Goal: Transaction & Acquisition: Obtain resource

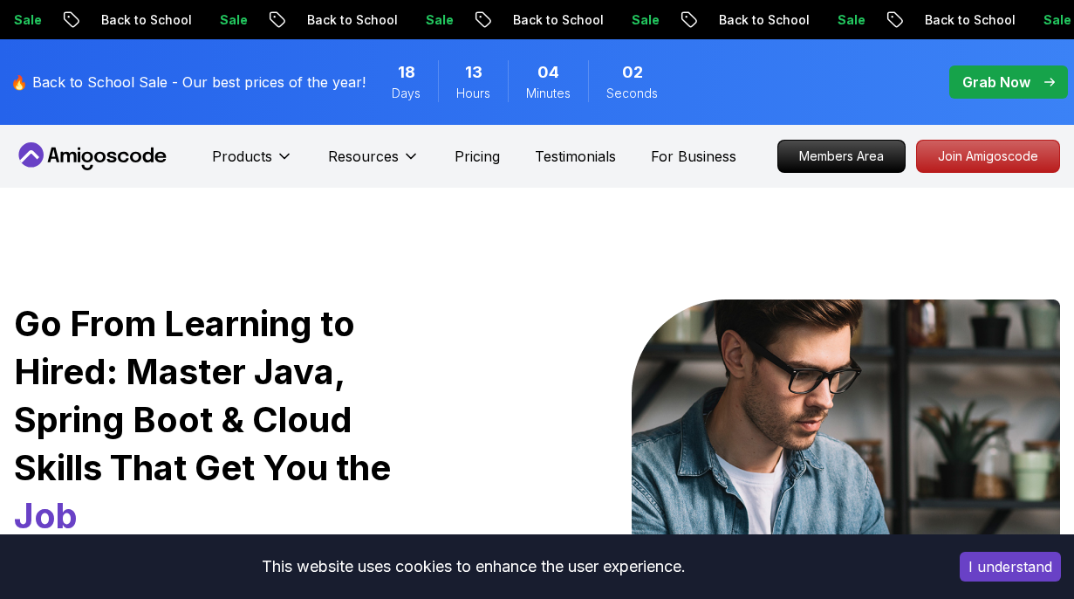
click at [955, 160] on p "Join Amigoscode" at bounding box center [988, 156] width 142 height 31
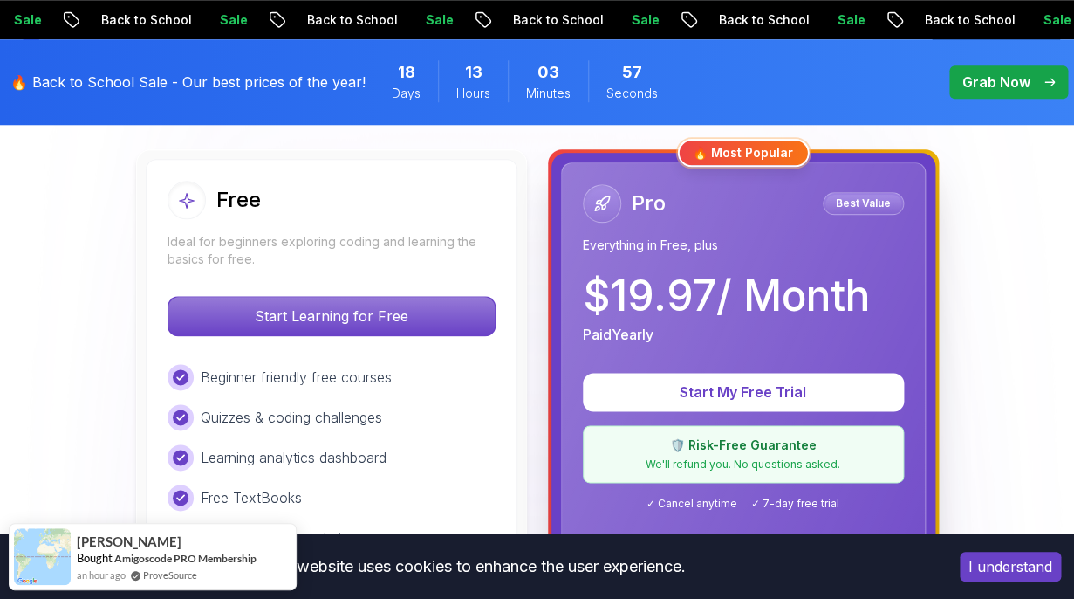
scroll to position [496, 0]
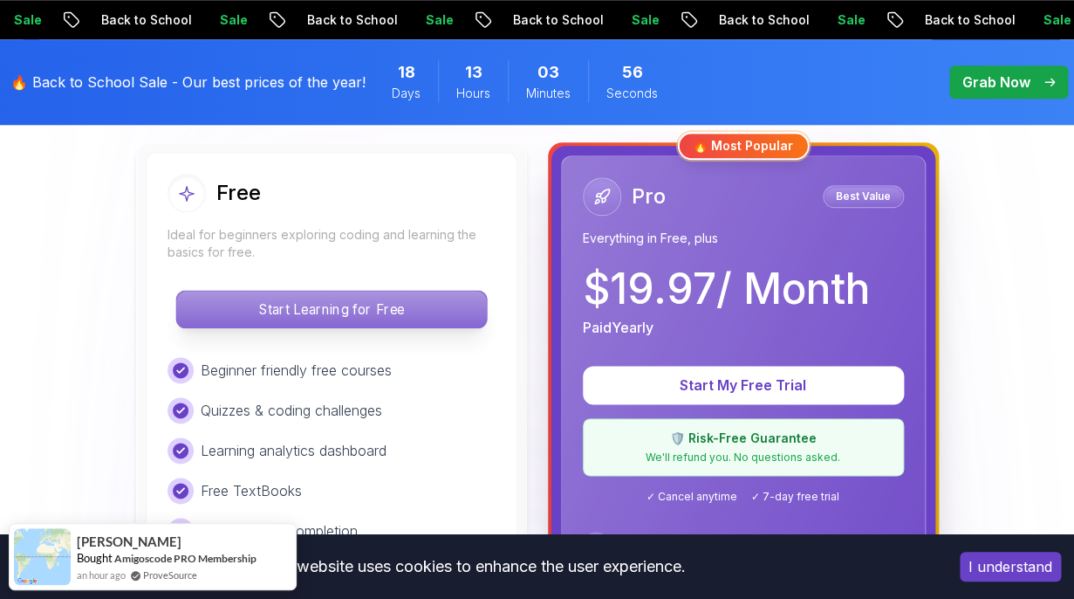
click at [371, 312] on p "Start Learning for Free" at bounding box center [331, 309] width 310 height 37
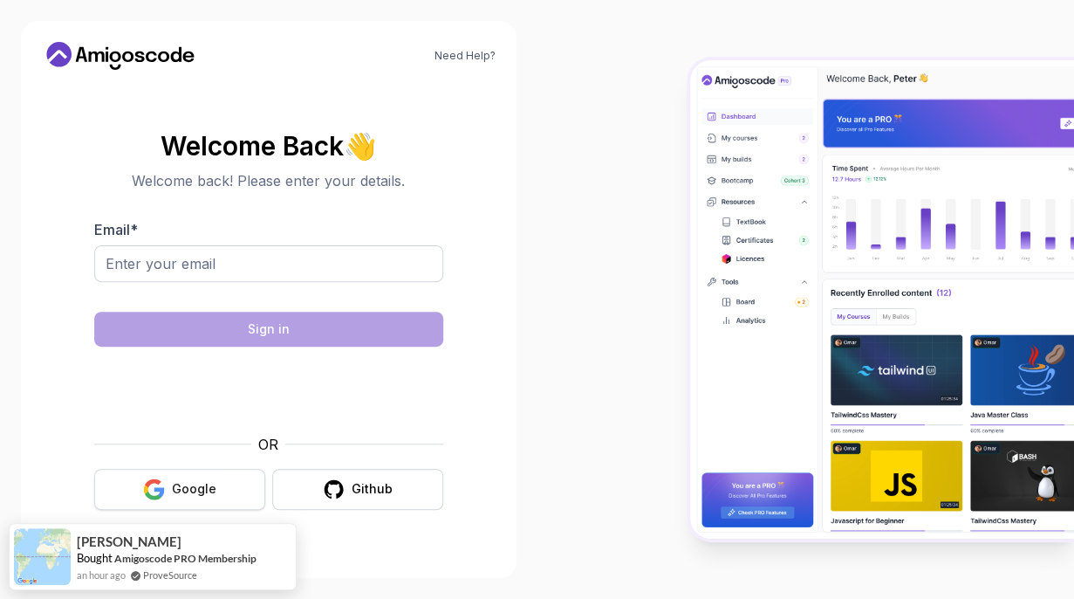
click at [175, 489] on div "Google" at bounding box center [194, 488] width 45 height 17
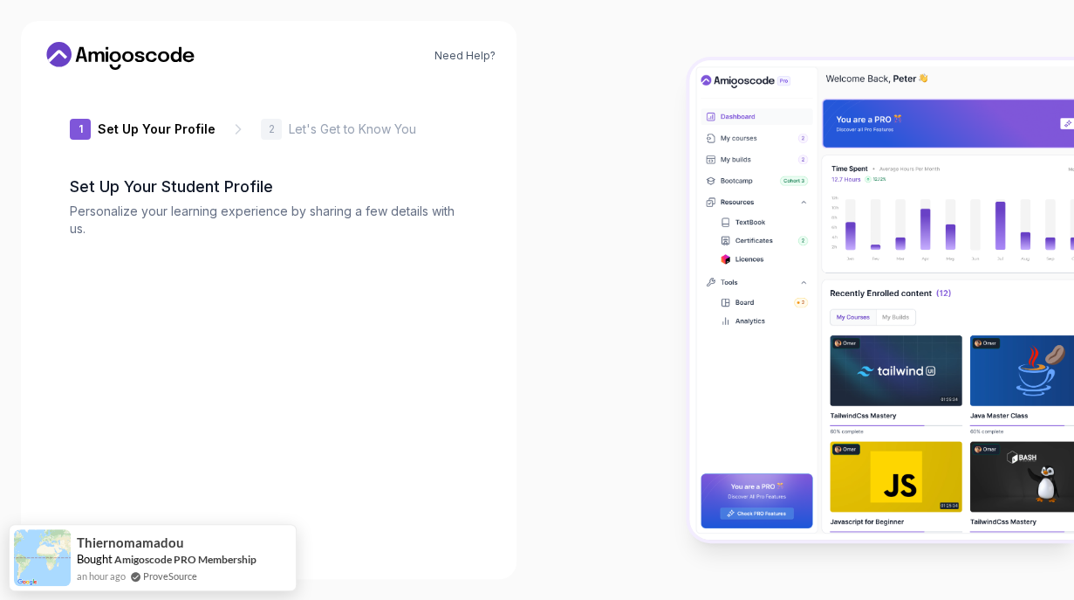
type input "sturdyjackal4d682"
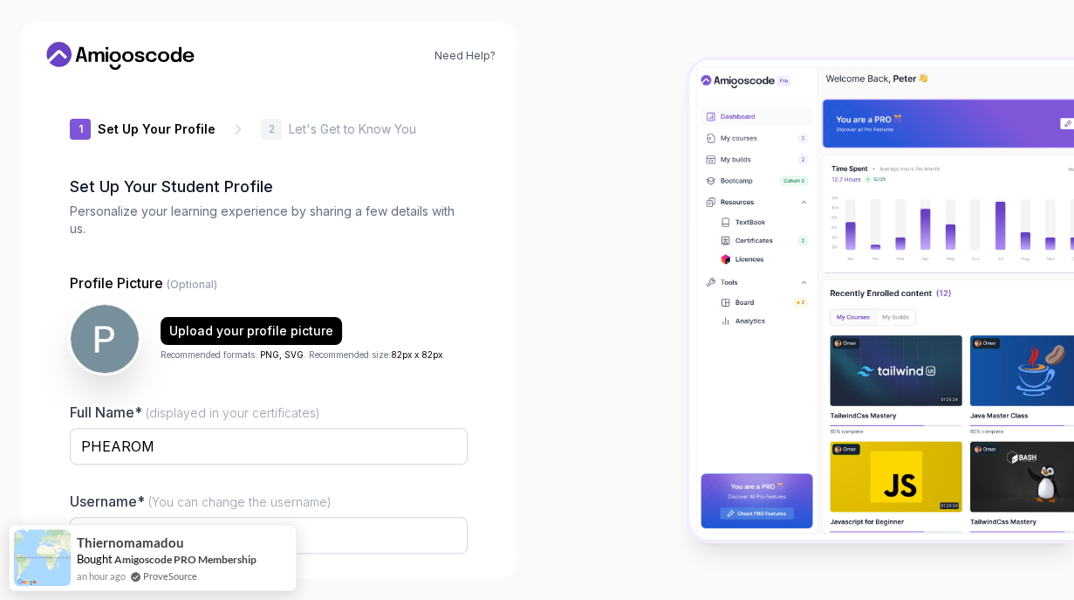
scroll to position [146, 0]
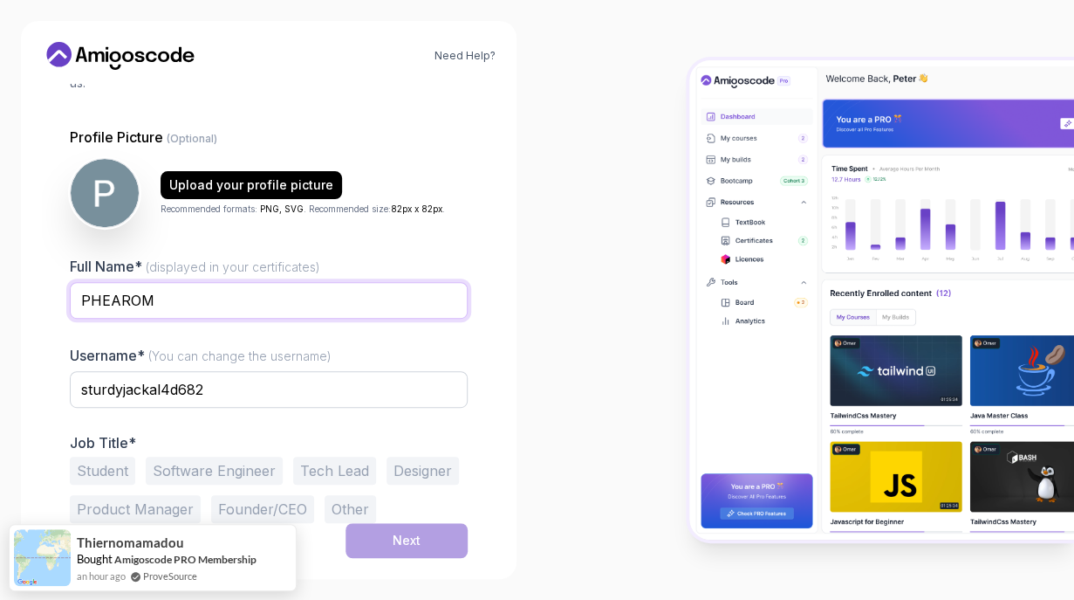
click at [290, 302] on input "PHEAROM" at bounding box center [269, 300] width 398 height 37
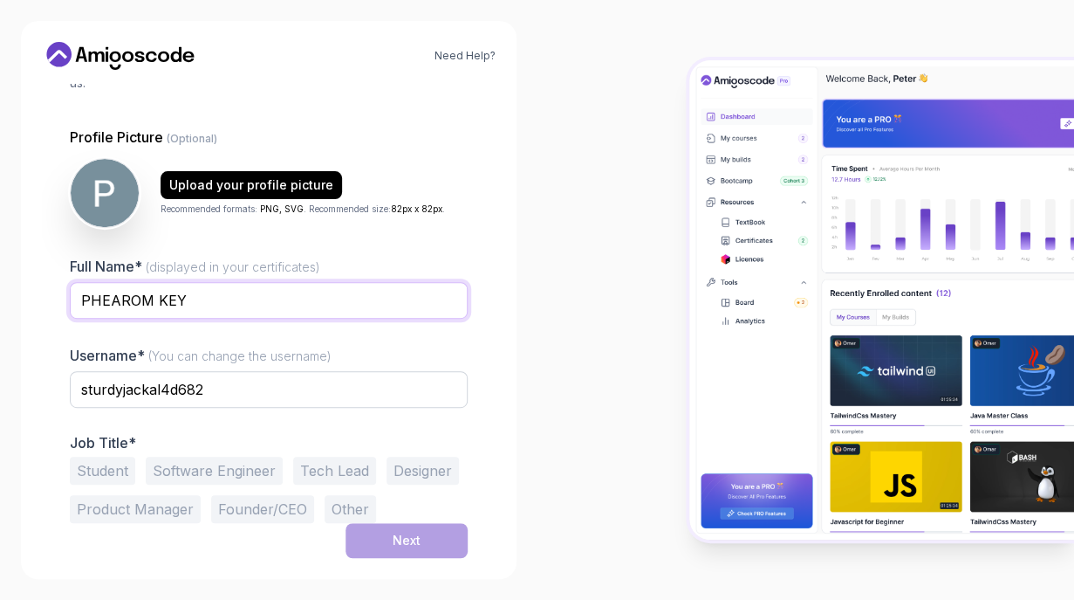
type input "PHEAROM KEY"
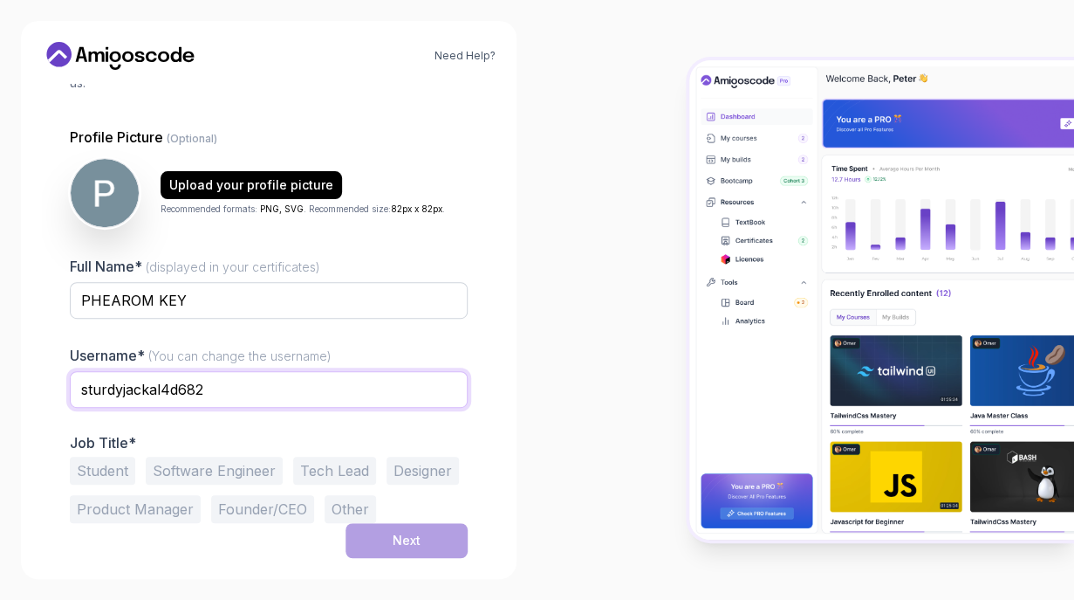
click at [318, 381] on input "sturdyjackal4d682" at bounding box center [269, 389] width 398 height 37
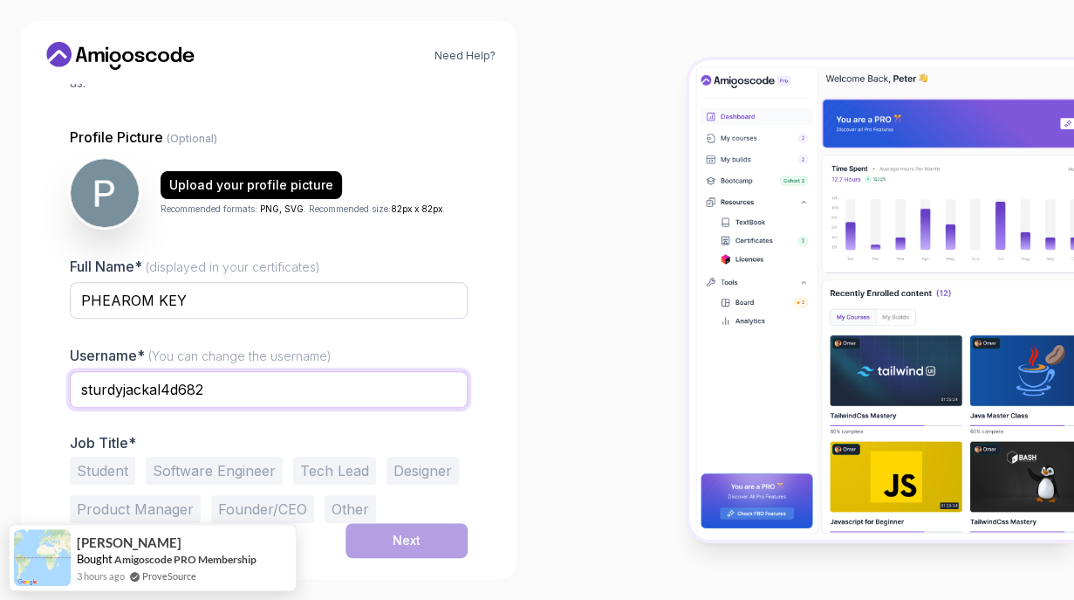
drag, startPoint x: 318, startPoint y: 381, endPoint x: 72, endPoint y: 389, distance: 246.3
click at [72, 389] on input "sturdyjackal4d682" at bounding box center [269, 389] width 398 height 37
type input "M"
type input "mrrobot"
click at [99, 476] on button "Student" at bounding box center [102, 470] width 65 height 28
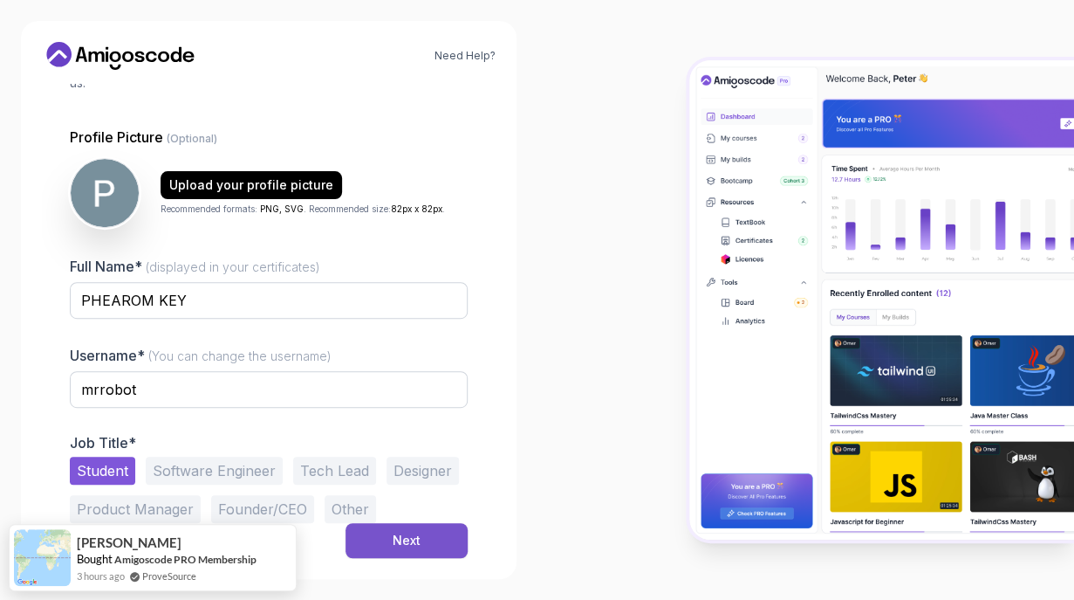
click at [392, 541] on button "Next" at bounding box center [407, 540] width 122 height 35
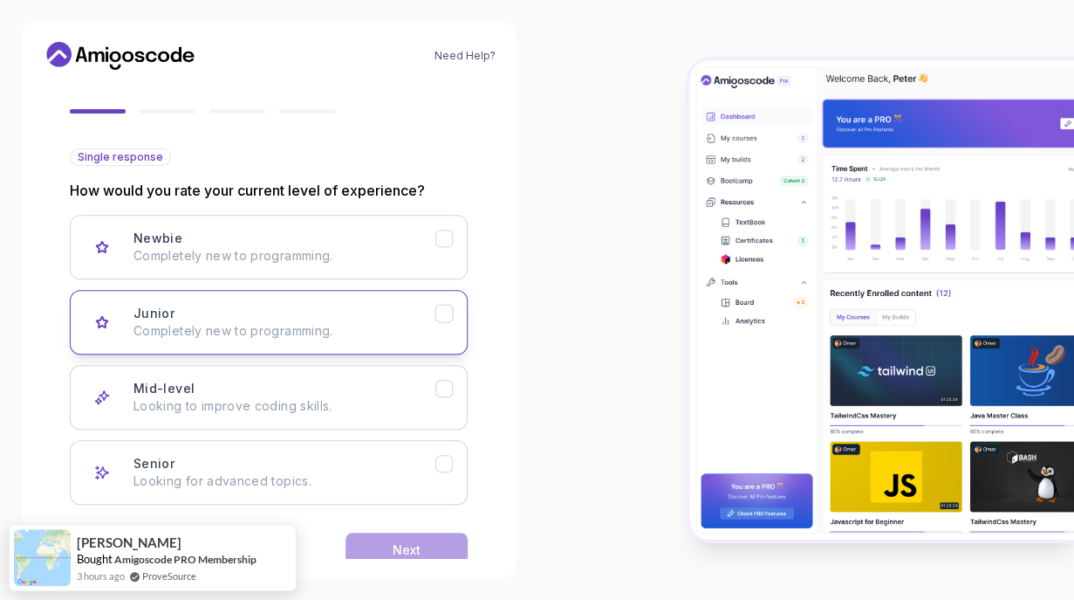
click at [400, 332] on p "Completely new to programming." at bounding box center [285, 330] width 302 height 17
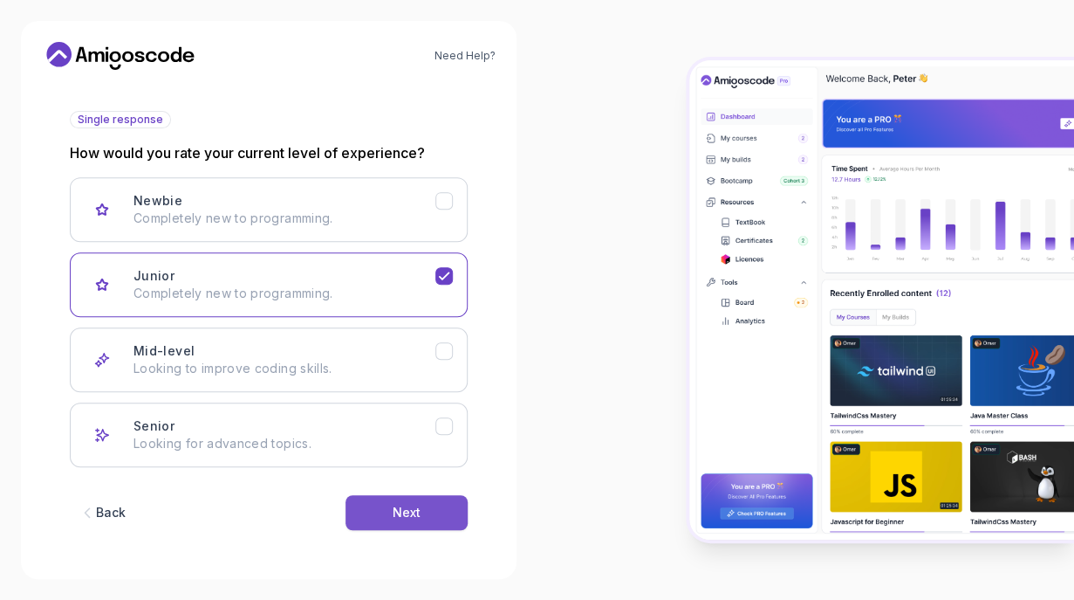
click at [397, 504] on div "Next" at bounding box center [407, 512] width 28 height 17
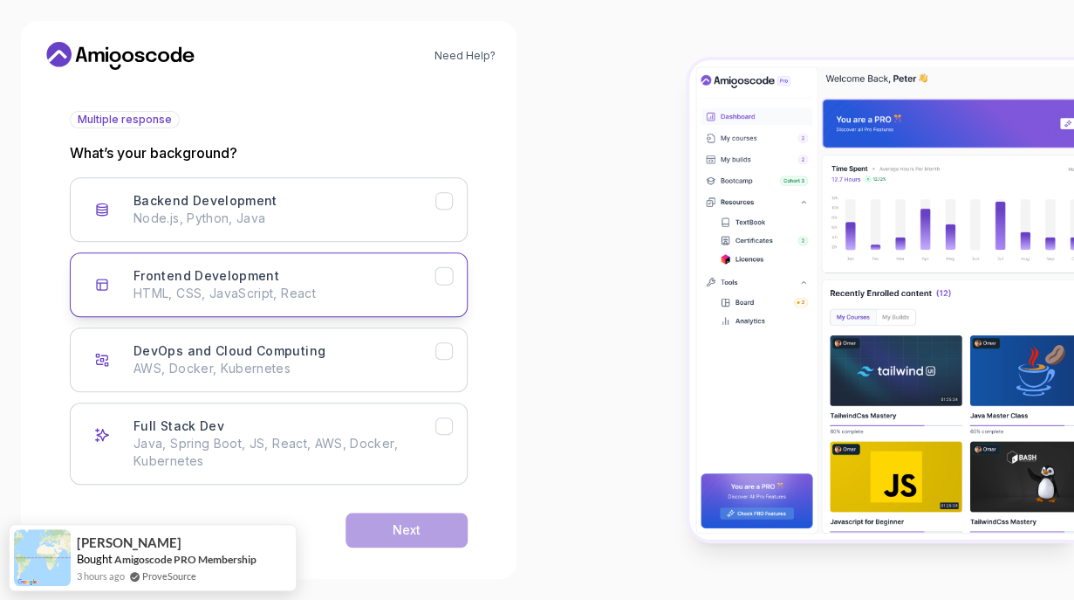
click at [337, 305] on button "Frontend Development HTML, CSS, JavaScript, React" at bounding box center [269, 284] width 398 height 65
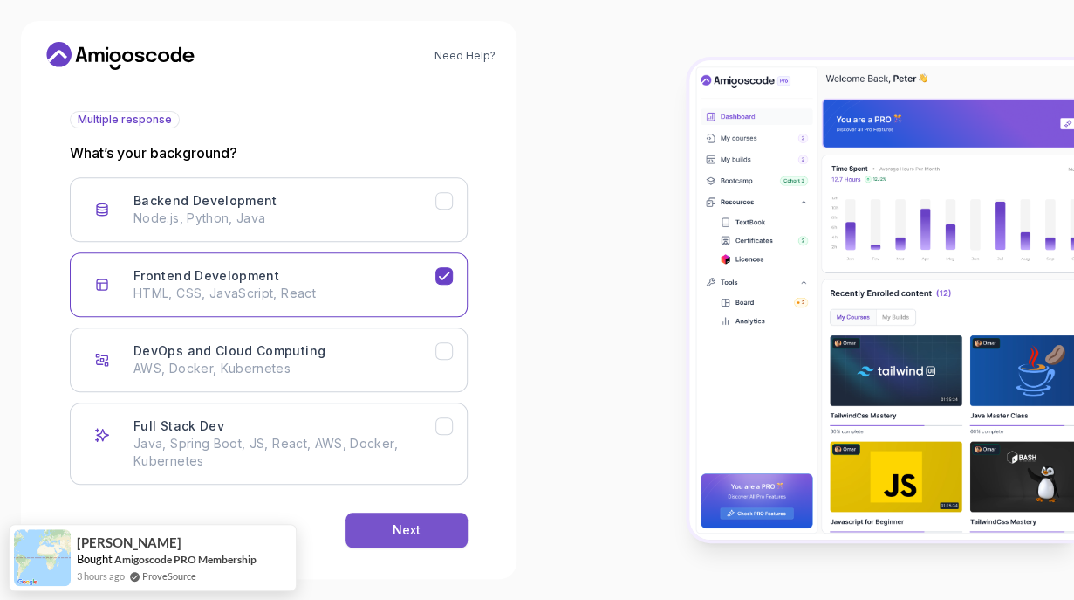
click at [391, 527] on button "Next" at bounding box center [407, 529] width 122 height 35
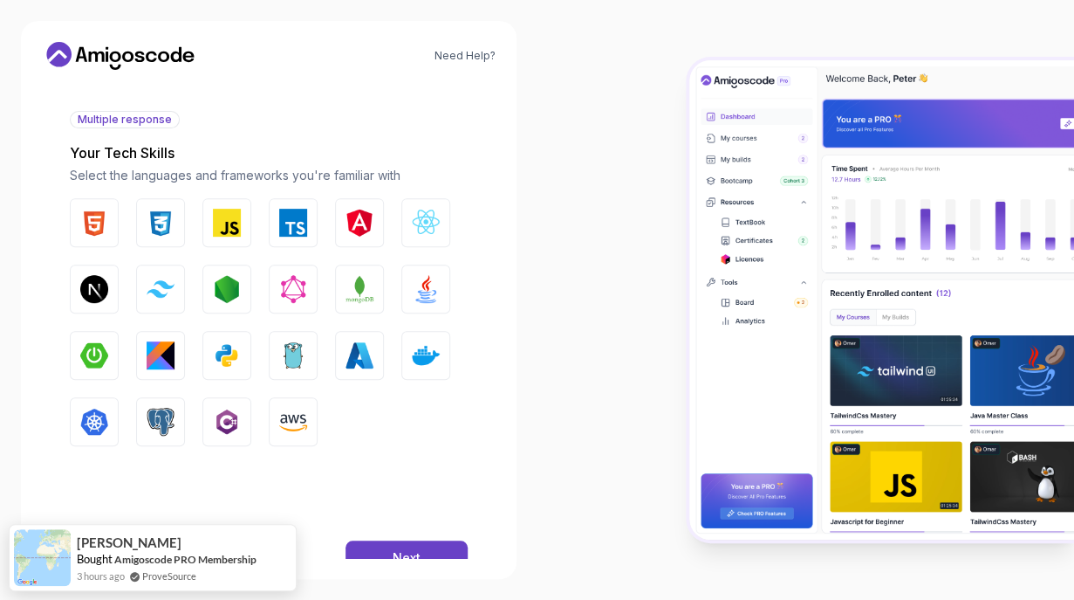
scroll to position [229, 0]
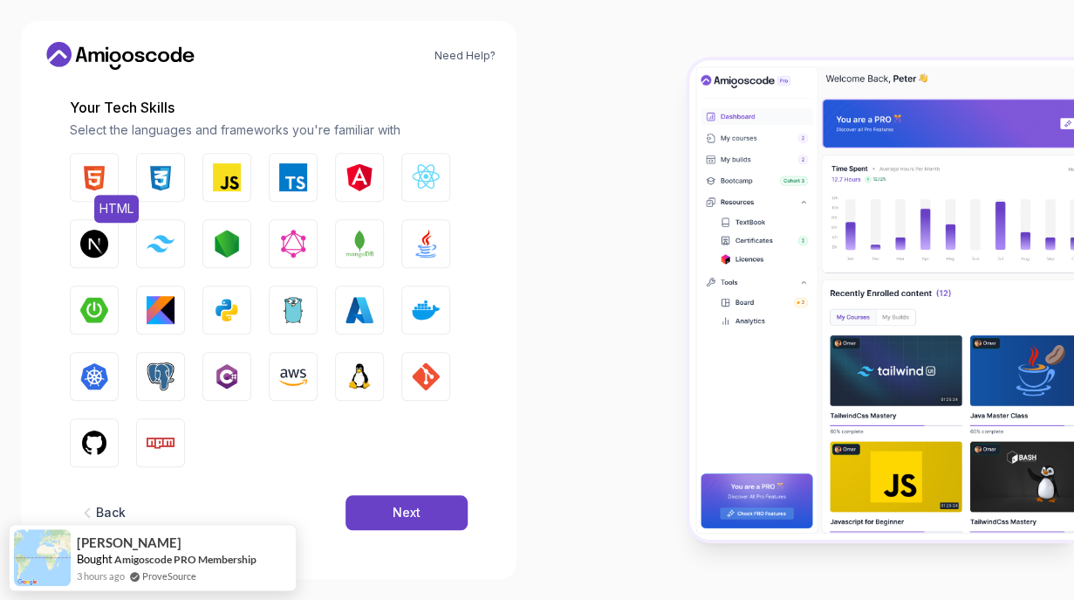
click at [97, 185] on img "button" at bounding box center [94, 177] width 28 height 28
click at [173, 175] on img "button" at bounding box center [161, 177] width 28 height 28
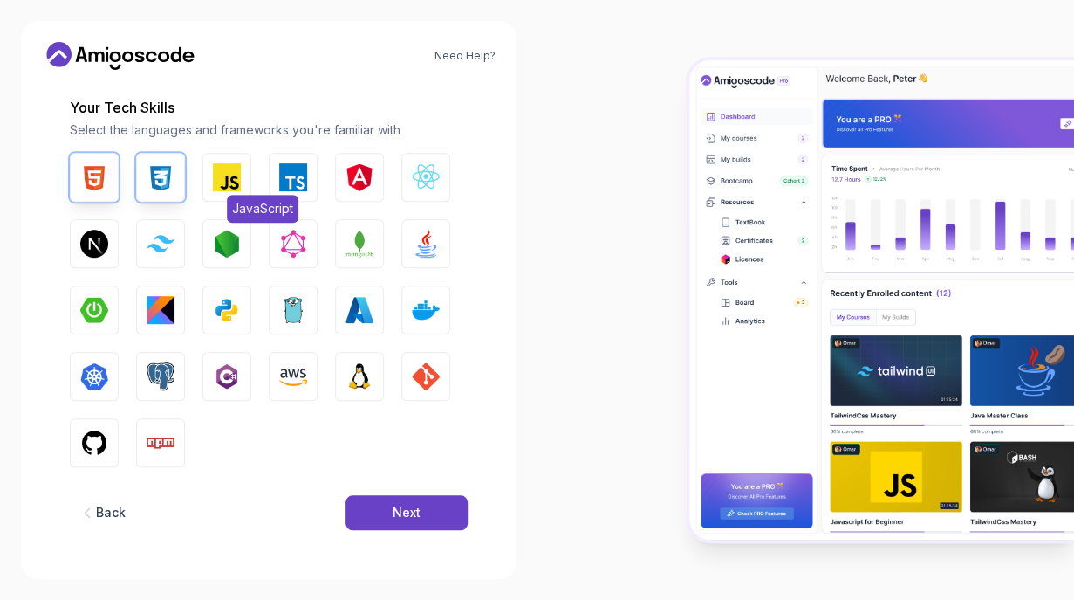
click at [228, 174] on img "button" at bounding box center [227, 177] width 28 height 28
click at [288, 175] on img "button" at bounding box center [293, 177] width 28 height 28
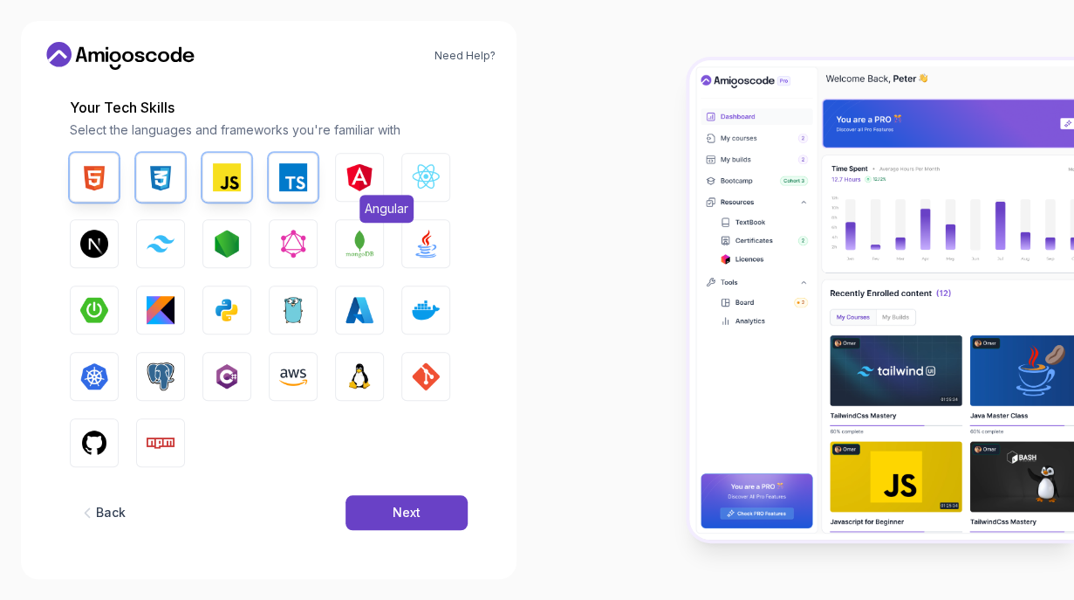
click at [366, 181] on img "button" at bounding box center [360, 177] width 28 height 28
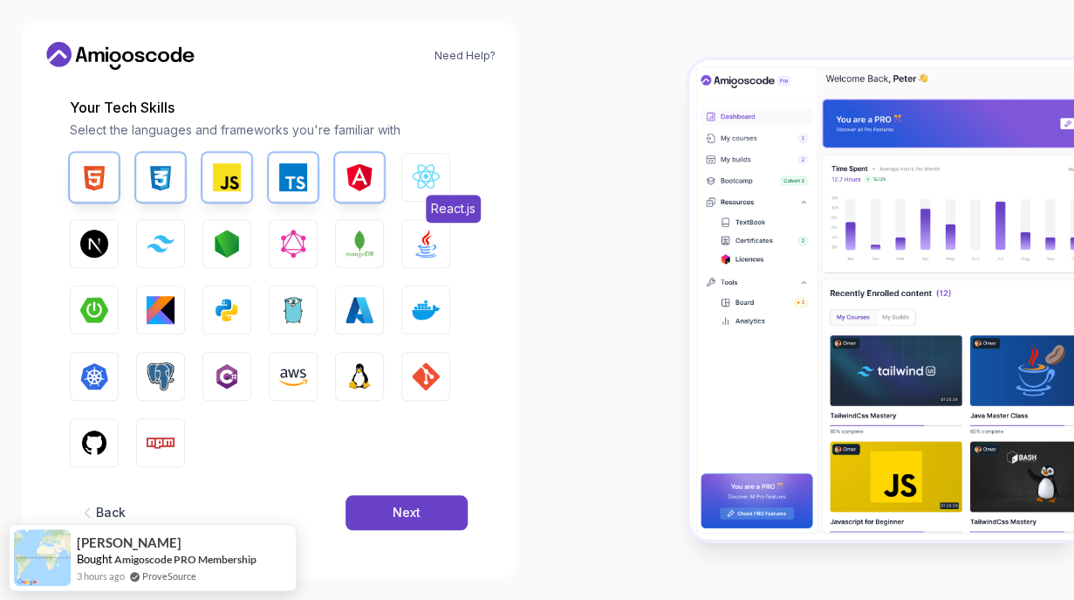
click at [429, 182] on img "button" at bounding box center [426, 177] width 28 height 28
click at [427, 241] on img "button" at bounding box center [426, 244] width 28 height 28
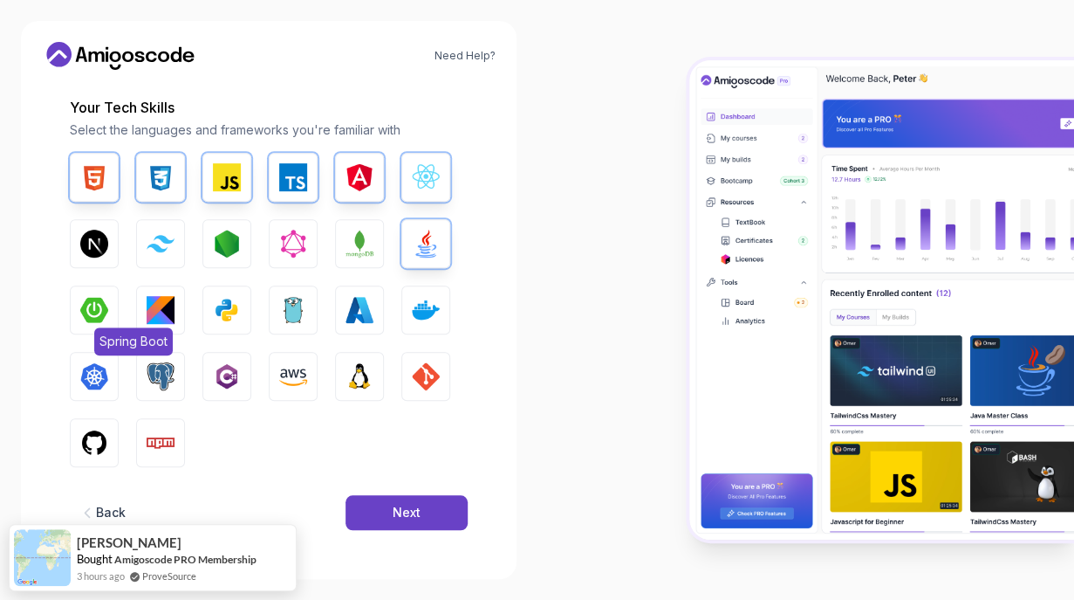
click at [90, 311] on img "button" at bounding box center [94, 310] width 28 height 28
click at [158, 311] on img "button" at bounding box center [161, 310] width 28 height 28
click at [444, 376] on button "GIT" at bounding box center [425, 376] width 49 height 49
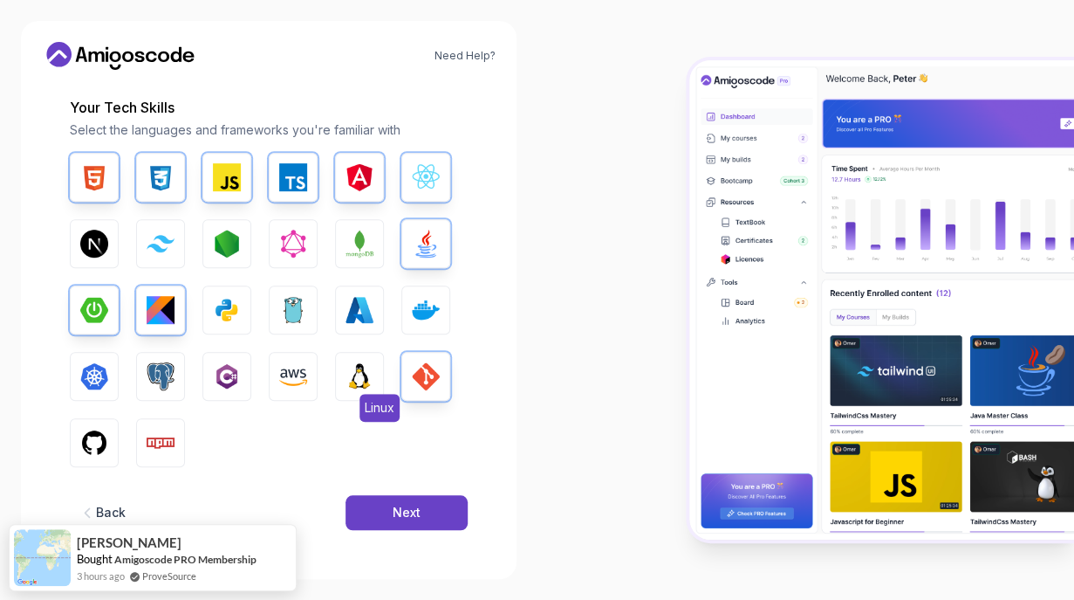
click at [361, 386] on img "button" at bounding box center [360, 376] width 28 height 28
click at [150, 372] on img "button" at bounding box center [161, 376] width 28 height 28
click at [99, 456] on button "GitHub" at bounding box center [94, 442] width 49 height 49
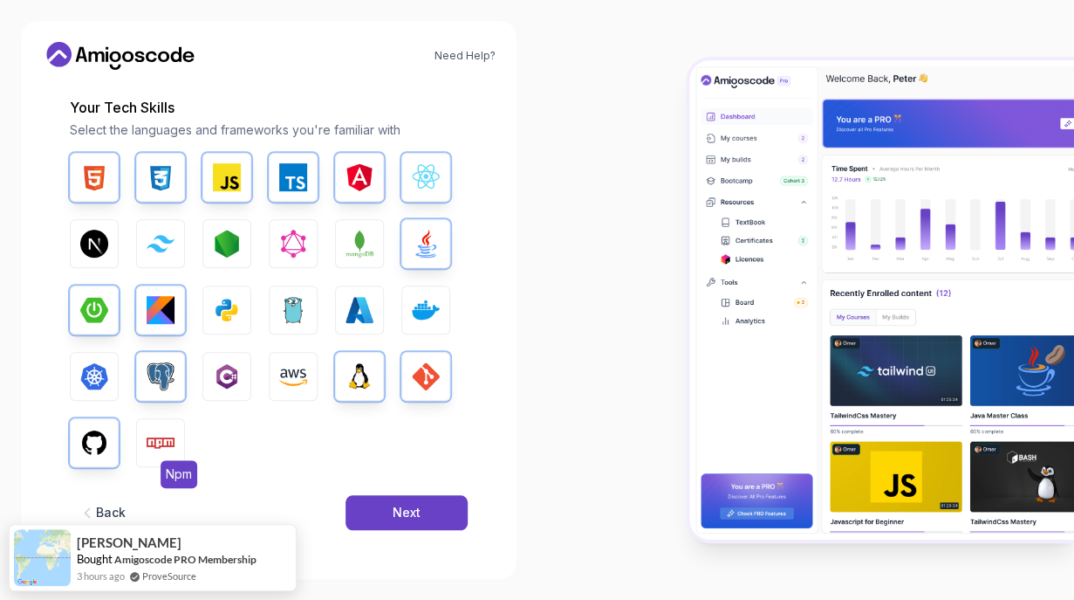
click at [166, 450] on img "button" at bounding box center [161, 443] width 28 height 28
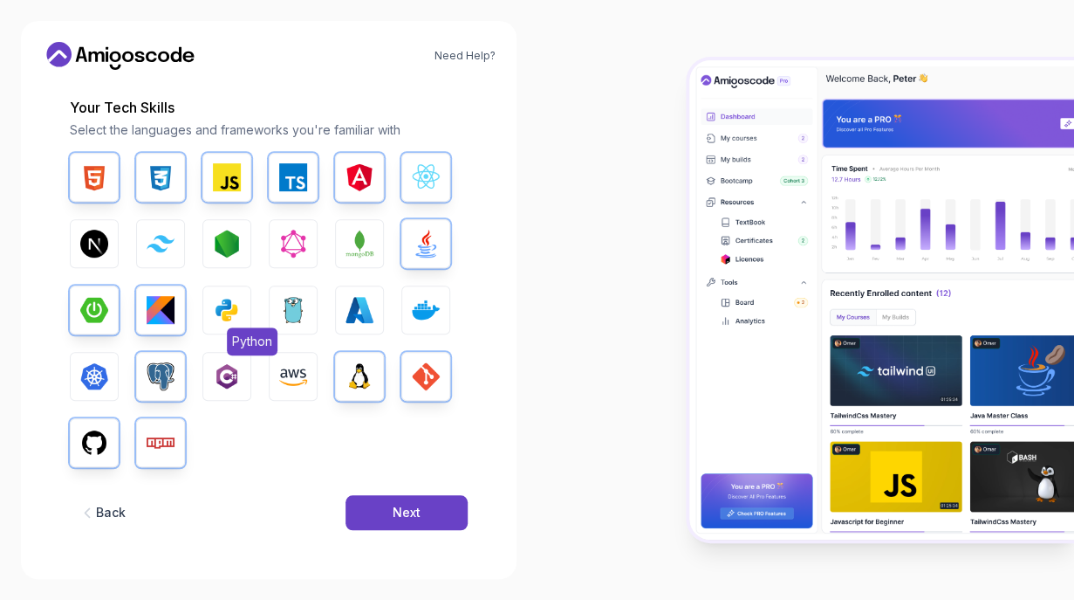
click at [226, 308] on img "button" at bounding box center [227, 310] width 28 height 28
click at [226, 244] on img "button" at bounding box center [227, 244] width 28 height 28
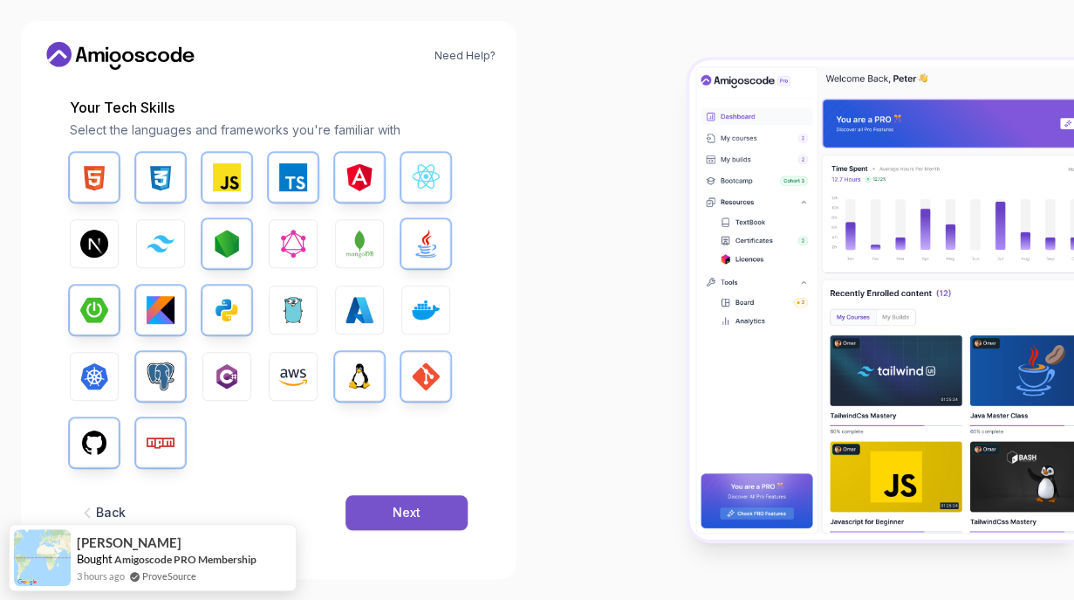
click at [423, 518] on button "Next" at bounding box center [407, 512] width 122 height 35
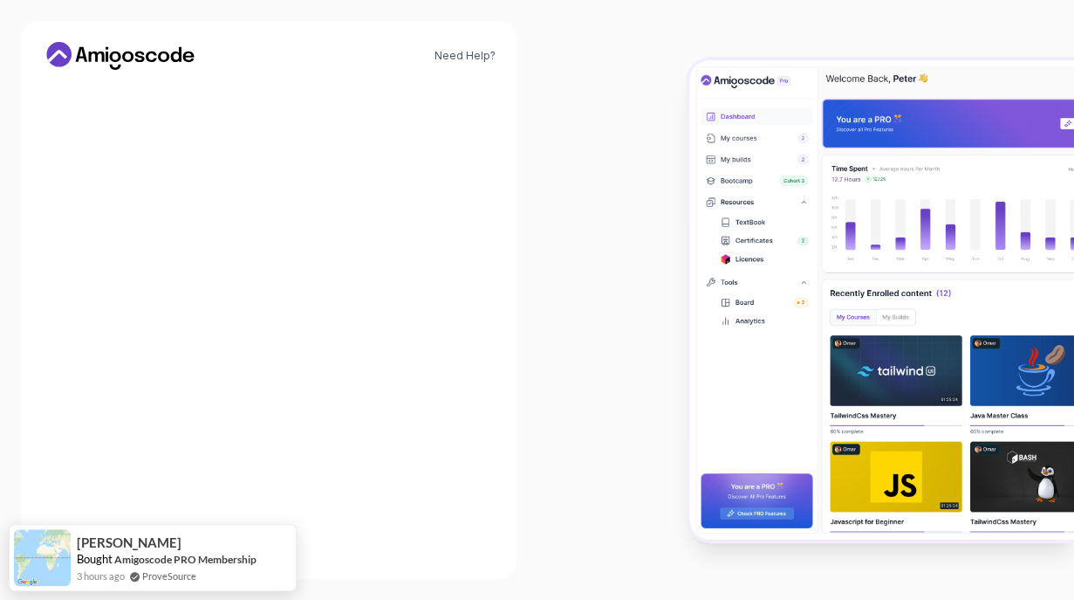
scroll to position [194, 0]
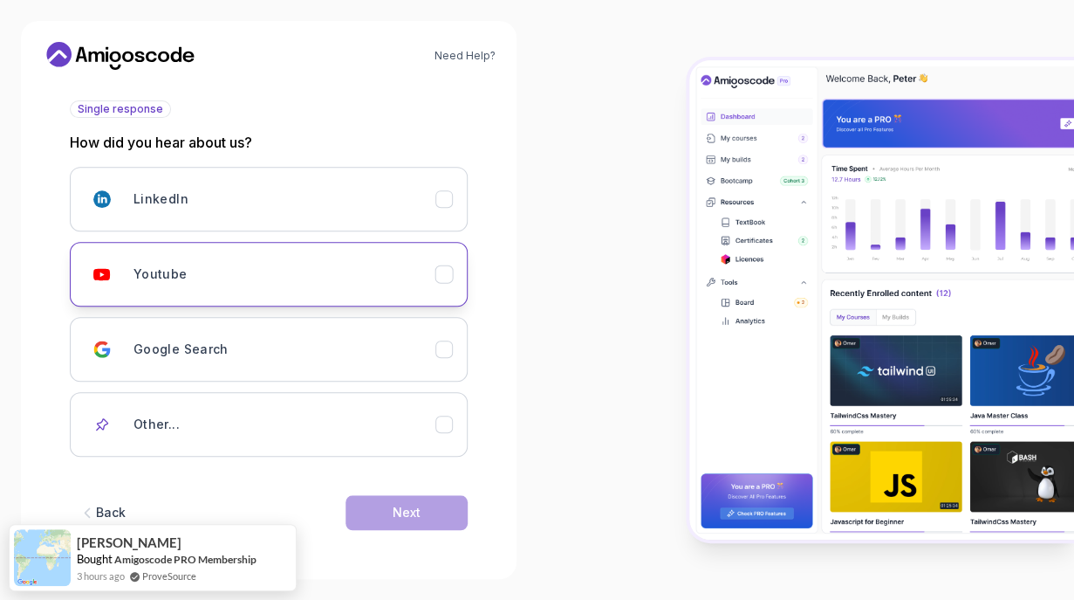
click at [379, 265] on div "Youtube" at bounding box center [285, 274] width 302 height 35
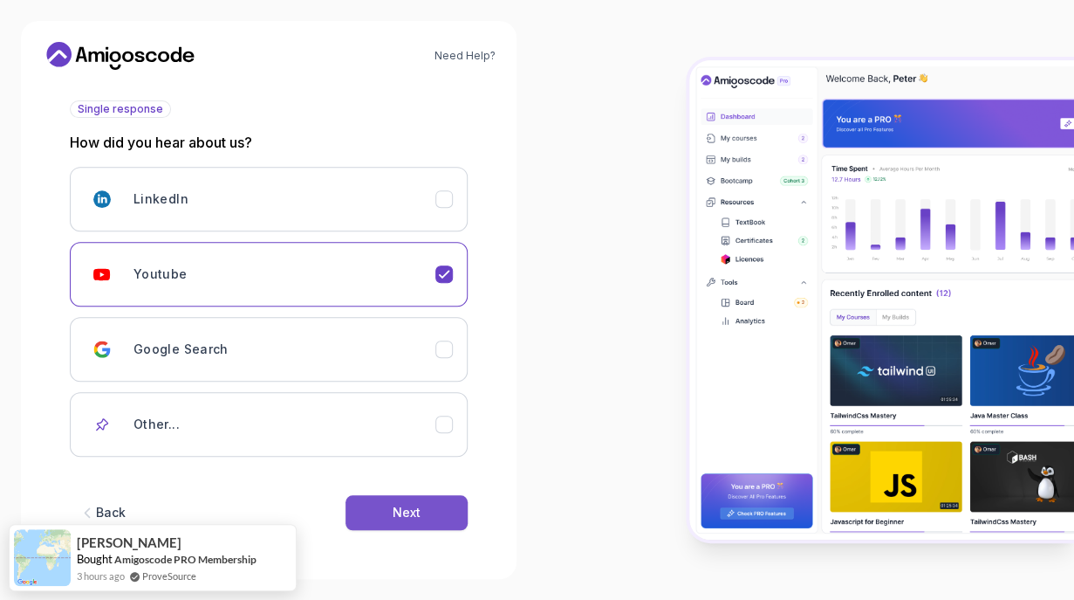
click at [403, 516] on div "Next" at bounding box center [407, 512] width 28 height 17
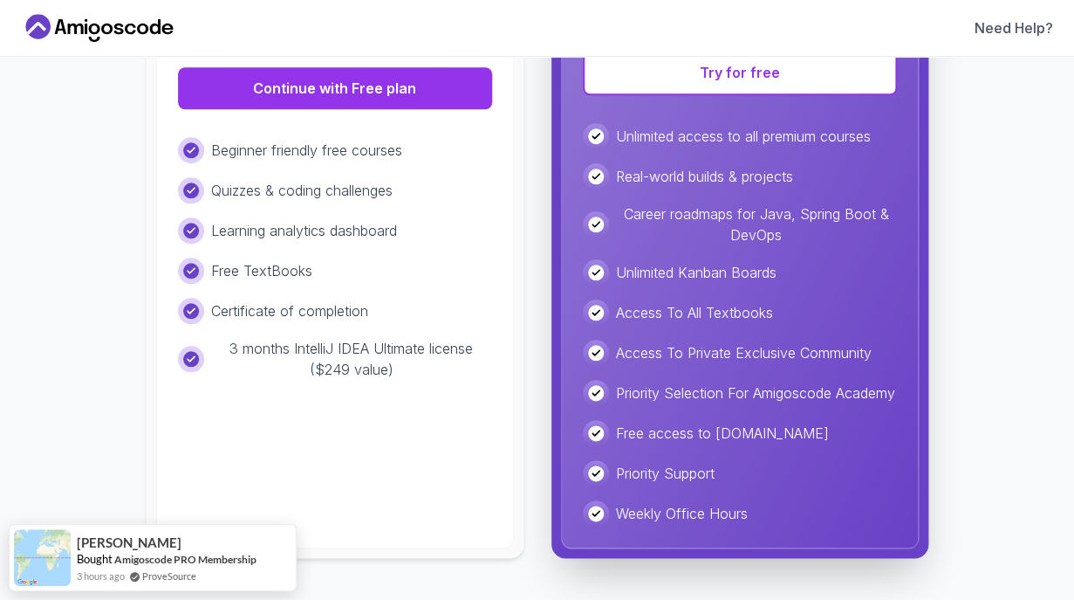
scroll to position [0, 0]
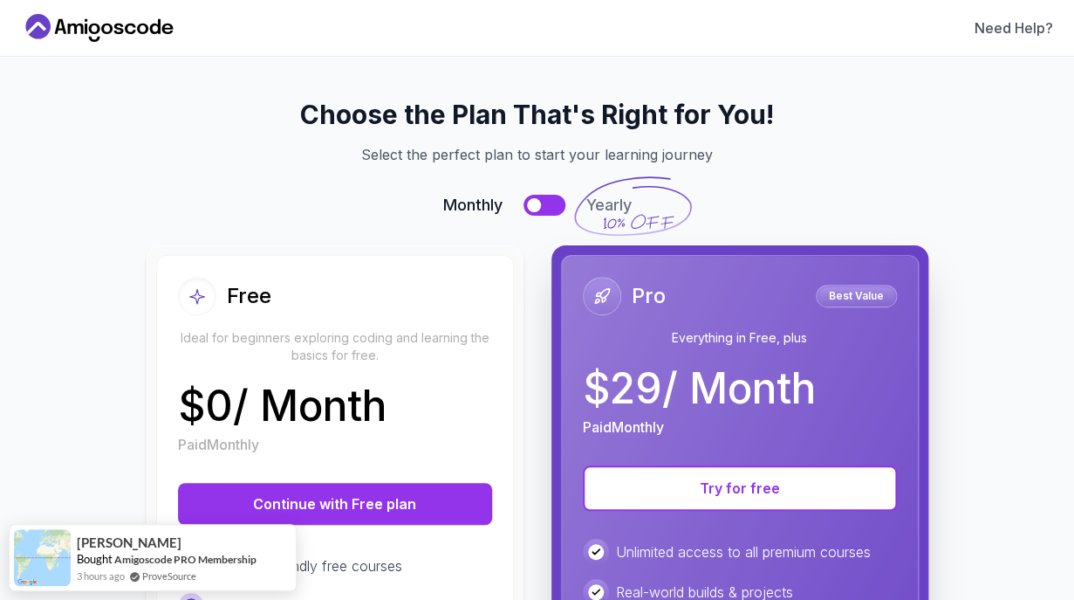
click at [554, 200] on button at bounding box center [545, 205] width 42 height 21
click at [554, 200] on div at bounding box center [555, 205] width 14 height 14
click at [554, 200] on button at bounding box center [545, 205] width 42 height 21
click at [554, 200] on div at bounding box center [555, 205] width 14 height 14
click at [554, 200] on button at bounding box center [545, 205] width 42 height 21
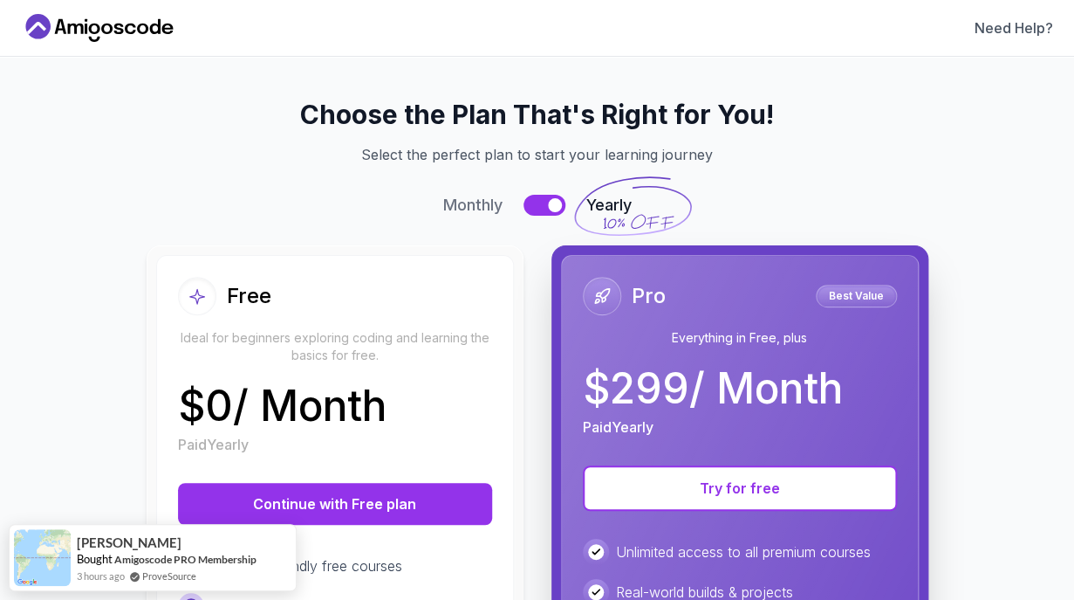
click at [554, 200] on div at bounding box center [555, 205] width 14 height 14
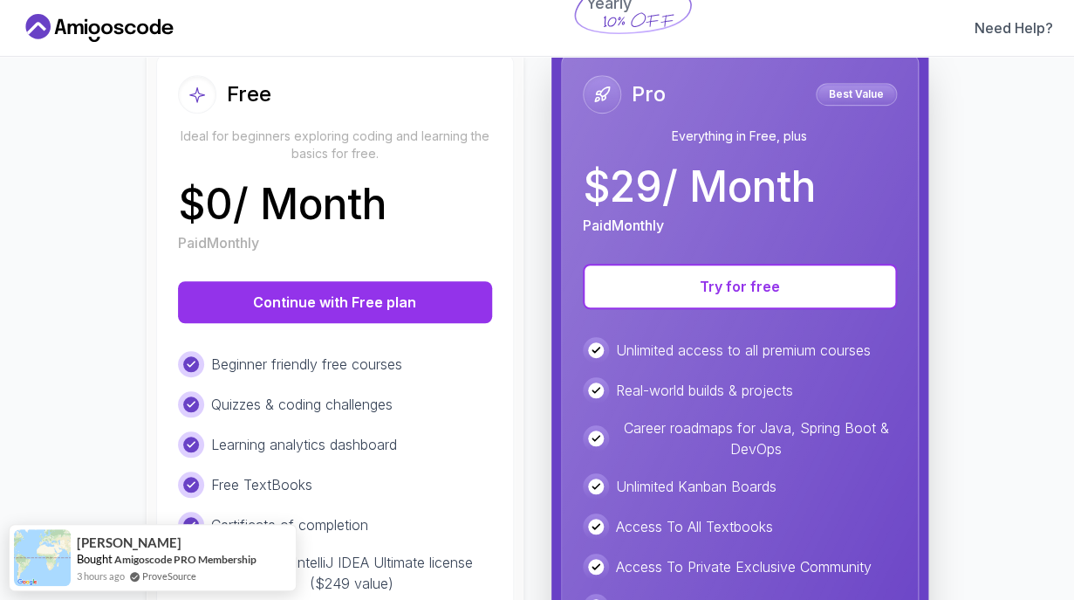
scroll to position [204, 0]
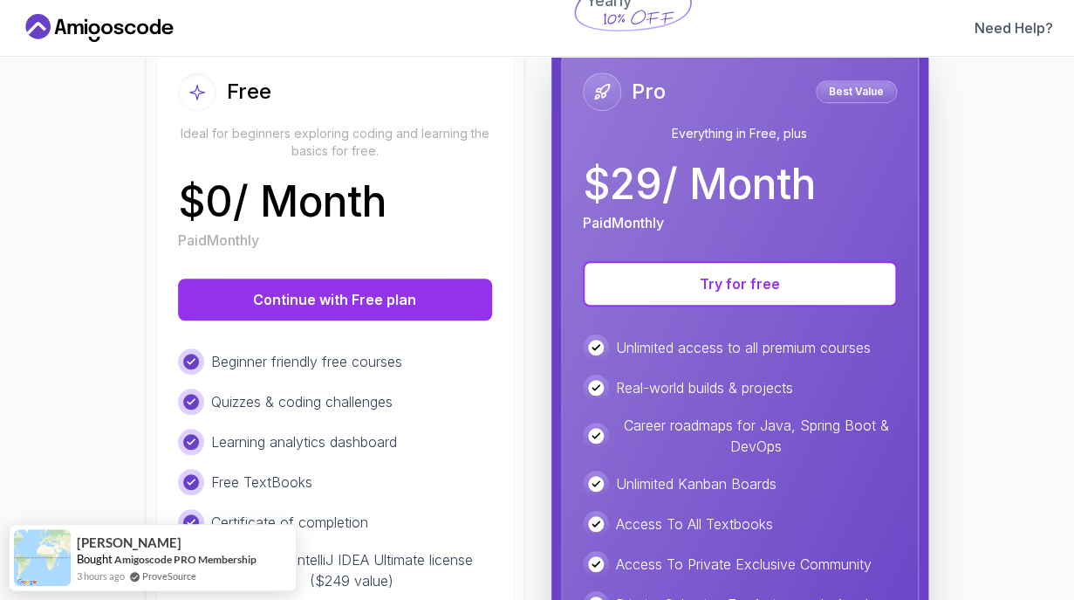
click at [463, 278] on div "Free Ideal for beginners exploring coding and learning the basics for free. $ 0…" at bounding box center [335, 405] width 358 height 709
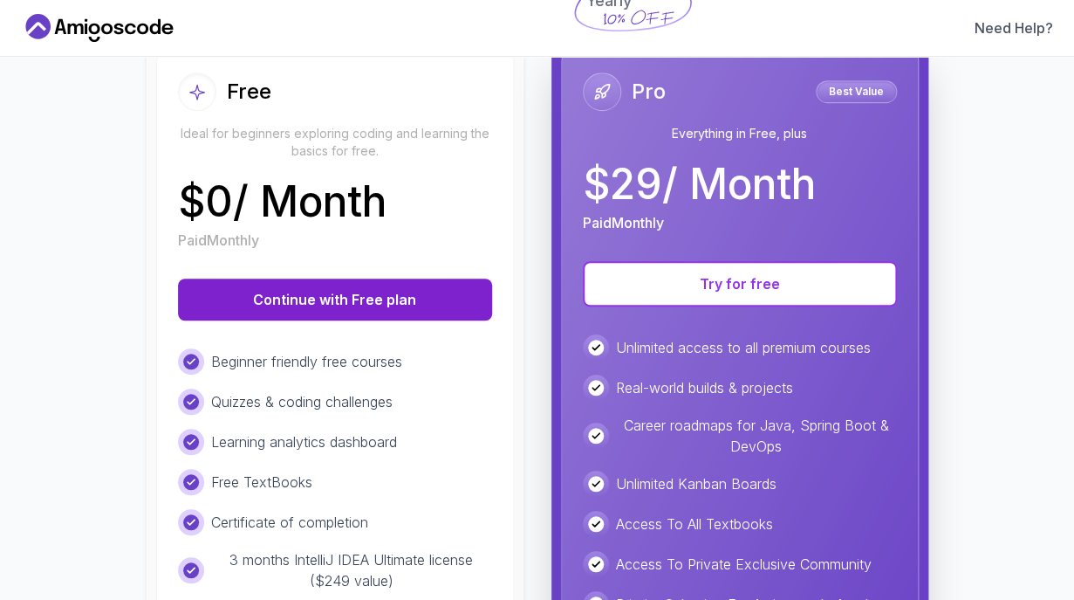
click at [452, 295] on button "Continue with Free plan" at bounding box center [335, 299] width 314 height 42
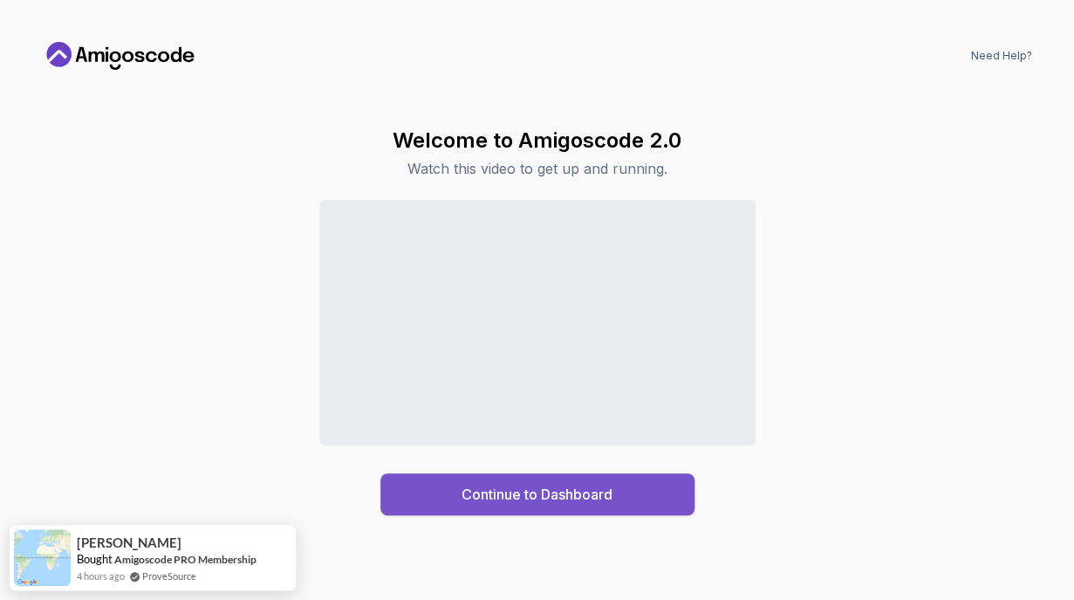
click at [475, 509] on button "Continue to Dashboard" at bounding box center [538, 494] width 314 height 42
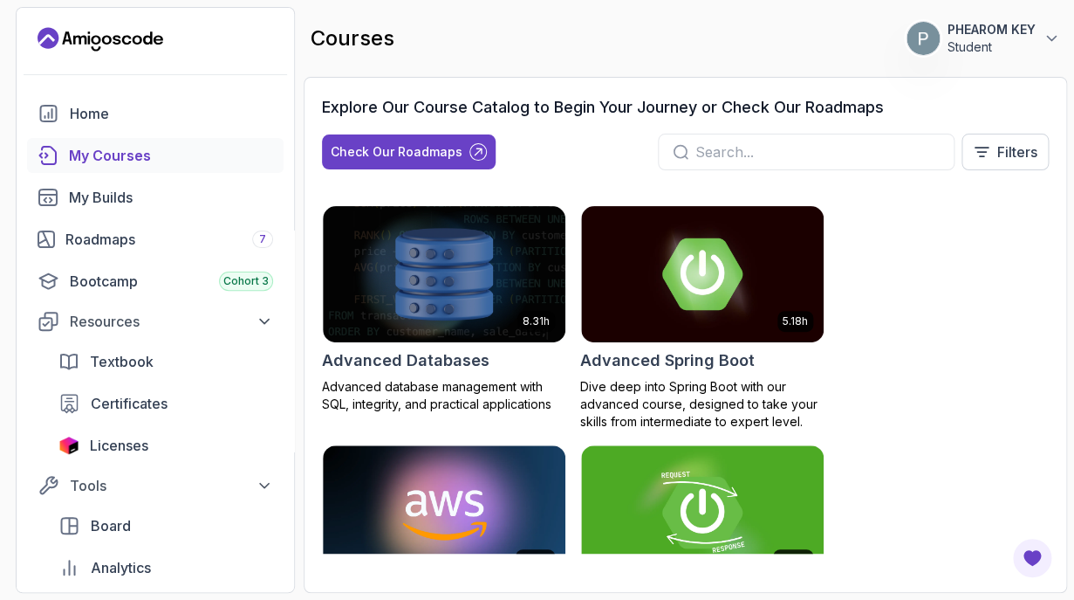
click at [1016, 27] on p "PHEAROM KEY" at bounding box center [992, 29] width 88 height 17
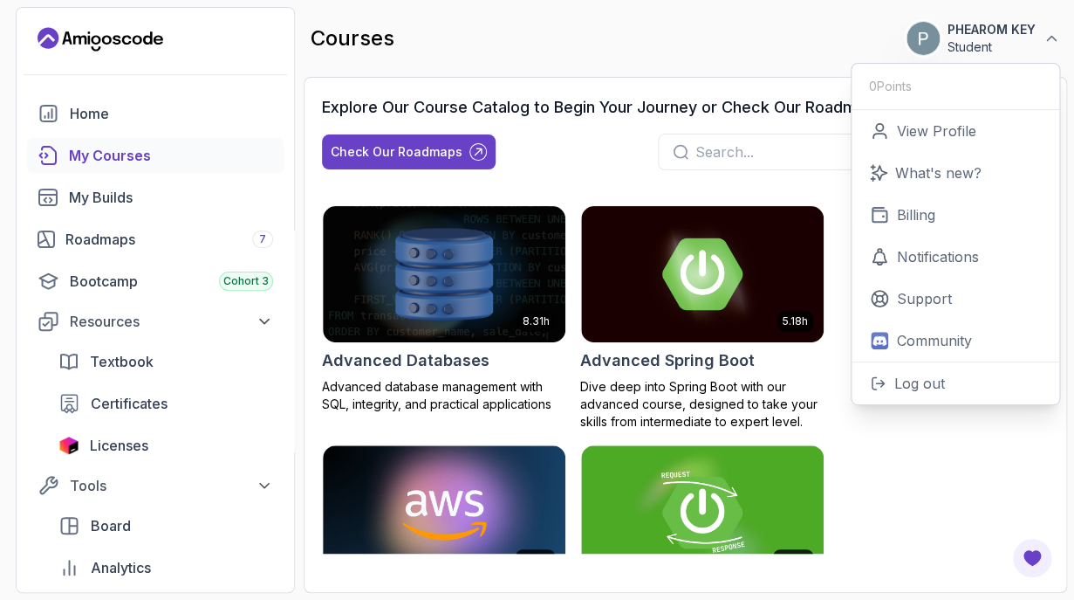
click at [1016, 27] on p "PHEAROM KEY" at bounding box center [992, 29] width 88 height 17
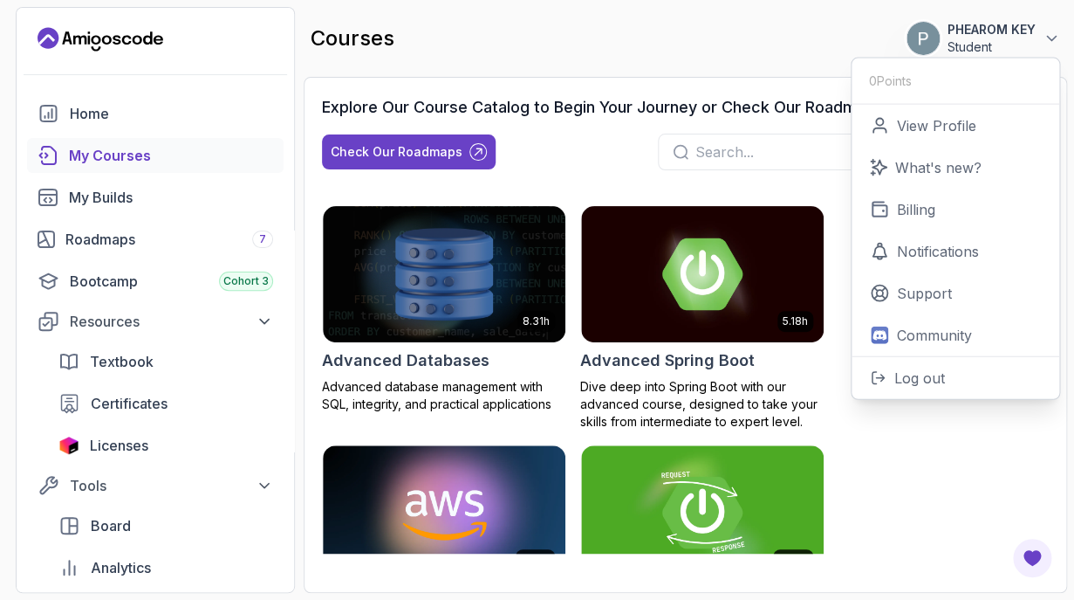
click at [1016, 27] on p "PHEAROM KEY" at bounding box center [992, 29] width 88 height 17
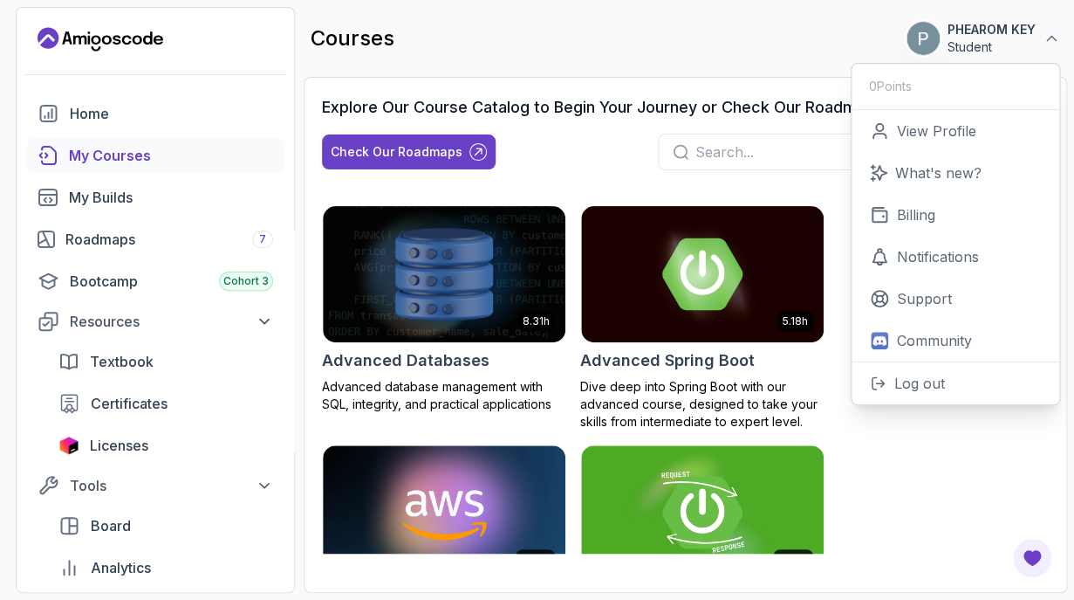
click at [1016, 27] on p "PHEAROM KEY" at bounding box center [992, 29] width 88 height 17
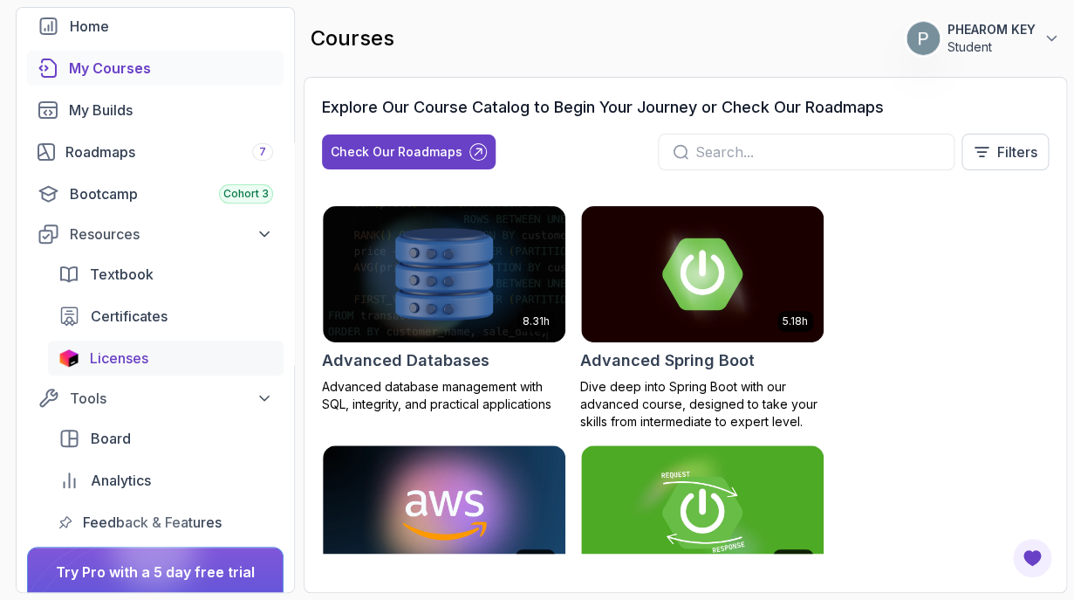
scroll to position [88, 0]
click at [159, 367] on div "Licenses" at bounding box center [181, 356] width 183 height 21
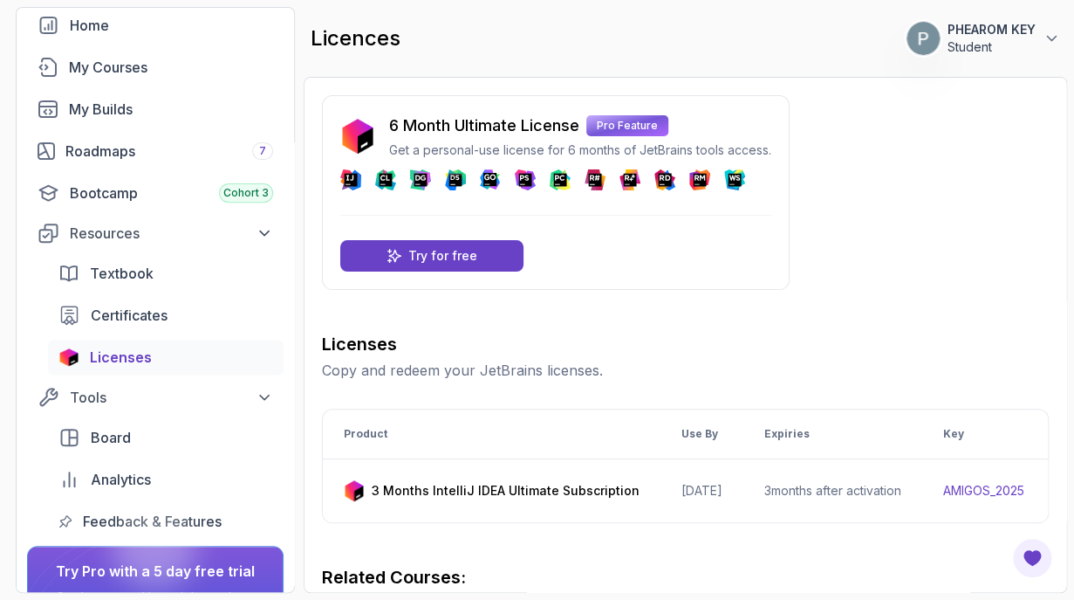
click at [620, 138] on div "6 Month Ultimate License Pro Feature Get a personal-use license for 6 months of…" at bounding box center [580, 135] width 382 height 45
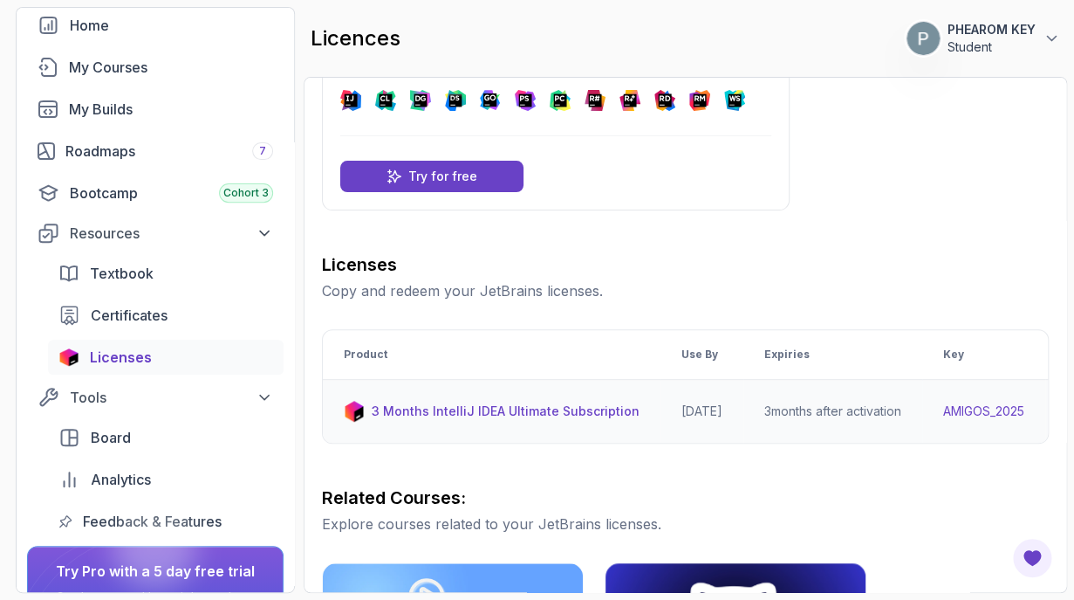
click at [622, 412] on p "3 Months IntelliJ IDEA Ultimate Subscription" at bounding box center [506, 410] width 268 height 17
click at [563, 412] on p "3 Months IntelliJ IDEA Ultimate Subscription" at bounding box center [506, 410] width 268 height 17
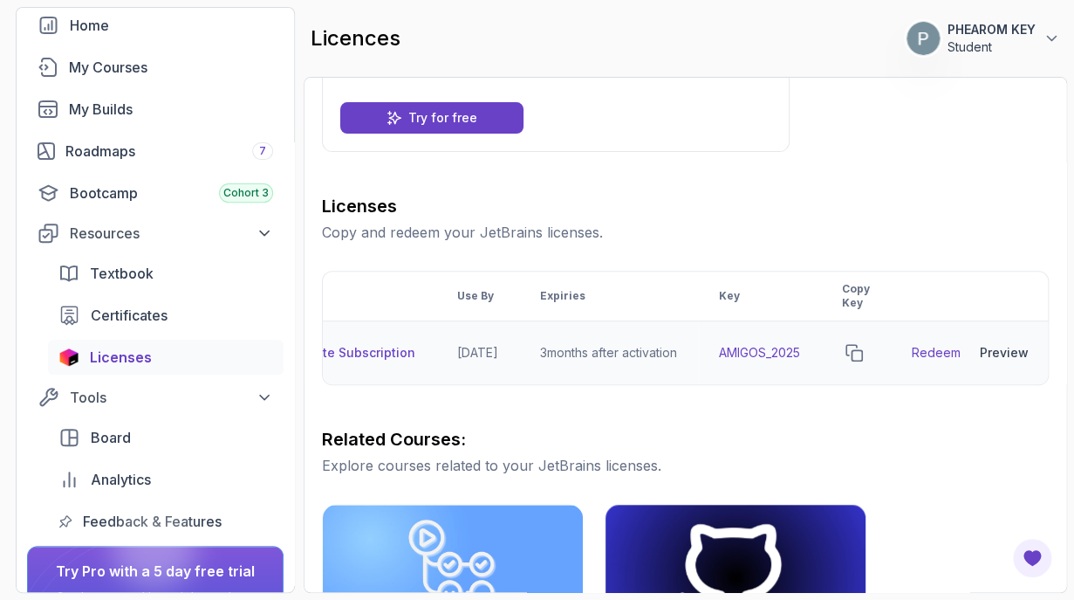
scroll to position [0, 257]
click at [740, 353] on td "AMIGOS_2025" at bounding box center [749, 353] width 123 height 64
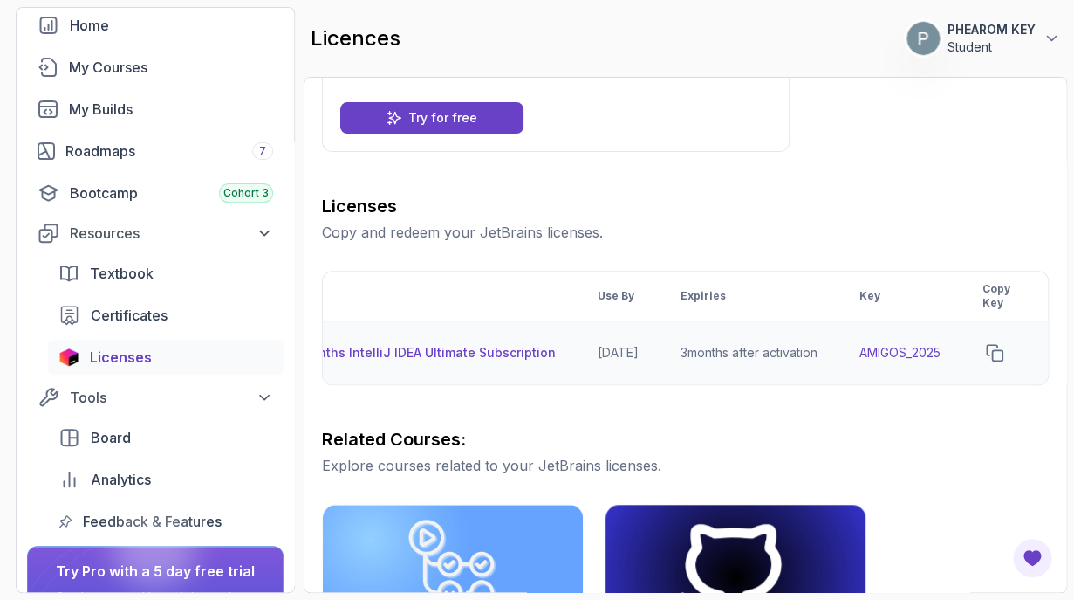
scroll to position [0, 0]
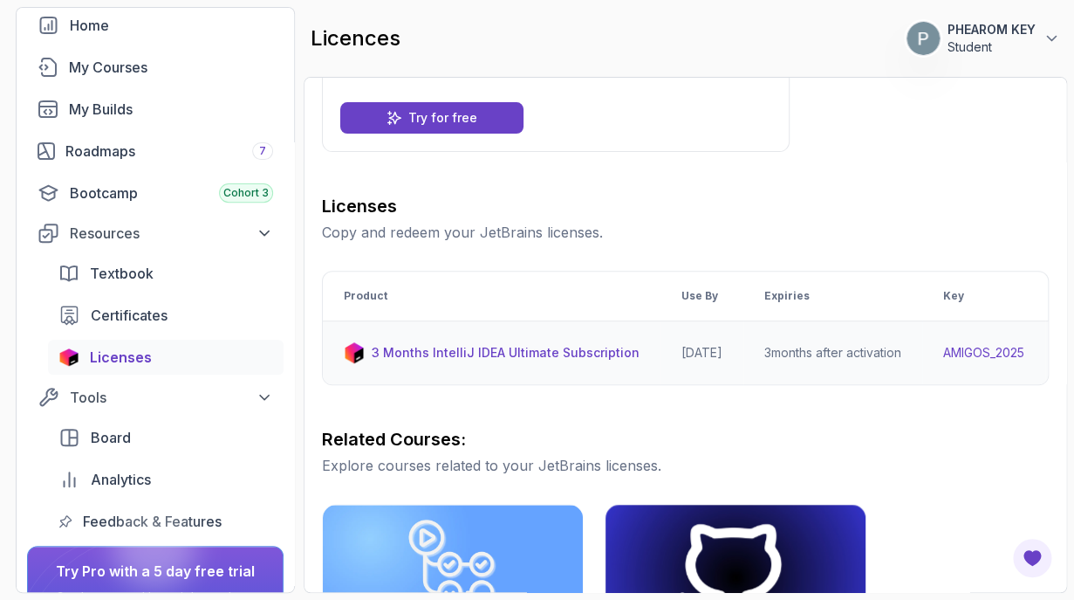
click at [614, 350] on p "3 Months IntelliJ IDEA Ultimate Subscription" at bounding box center [506, 352] width 268 height 17
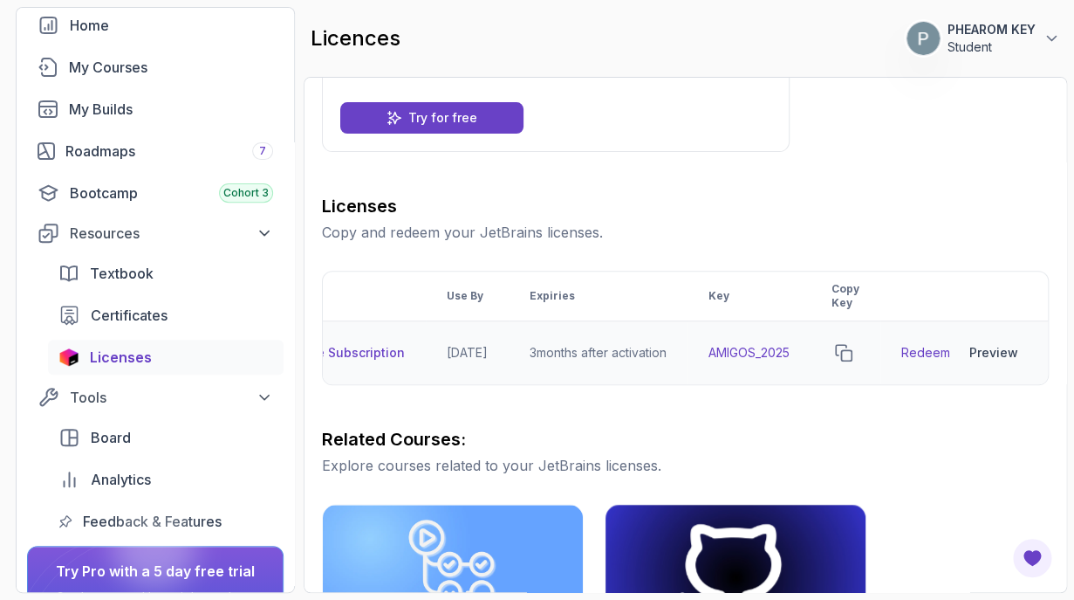
click at [922, 355] on link "Redeem" at bounding box center [926, 352] width 49 height 17
drag, startPoint x: 708, startPoint y: 351, endPoint x: 813, endPoint y: 362, distance: 105.3
click at [811, 362] on td "AMIGOS_2025" at bounding box center [749, 353] width 123 height 64
copy td "AMIGOS_2025"
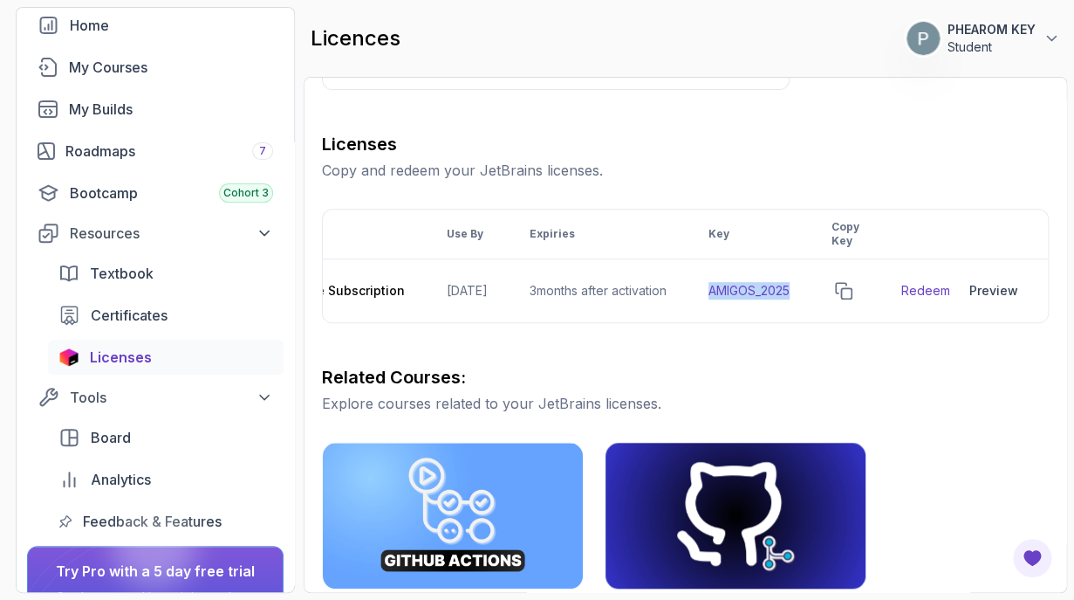
scroll to position [210, 0]
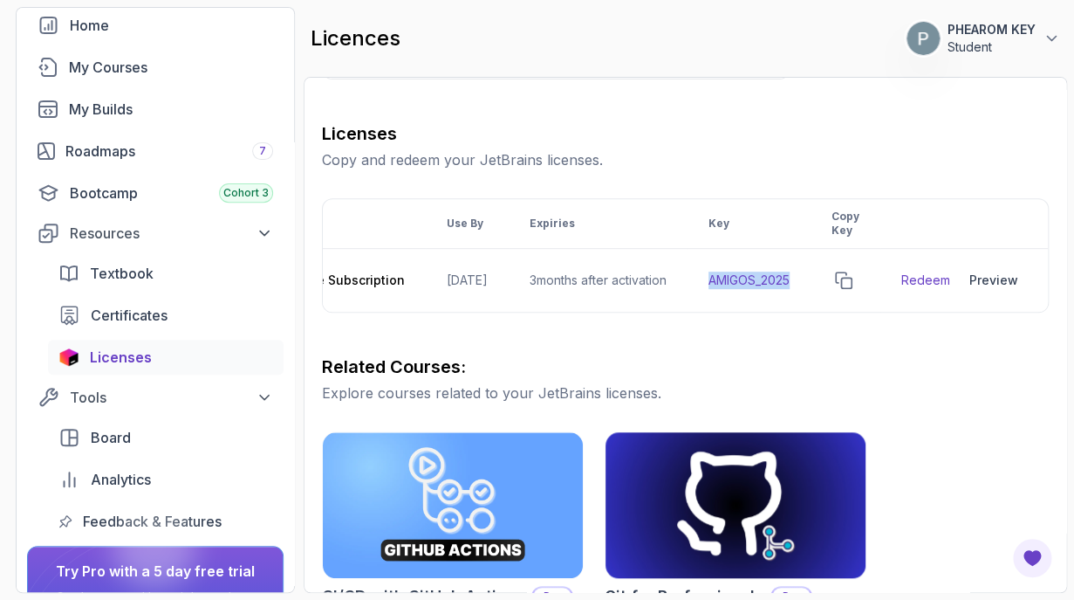
click at [717, 182] on div "Licenses Copy and redeem your JetBrains licenses. Product Use By Expiries Key C…" at bounding box center [685, 216] width 727 height 191
click at [818, 127] on h3 "Licenses" at bounding box center [685, 133] width 727 height 24
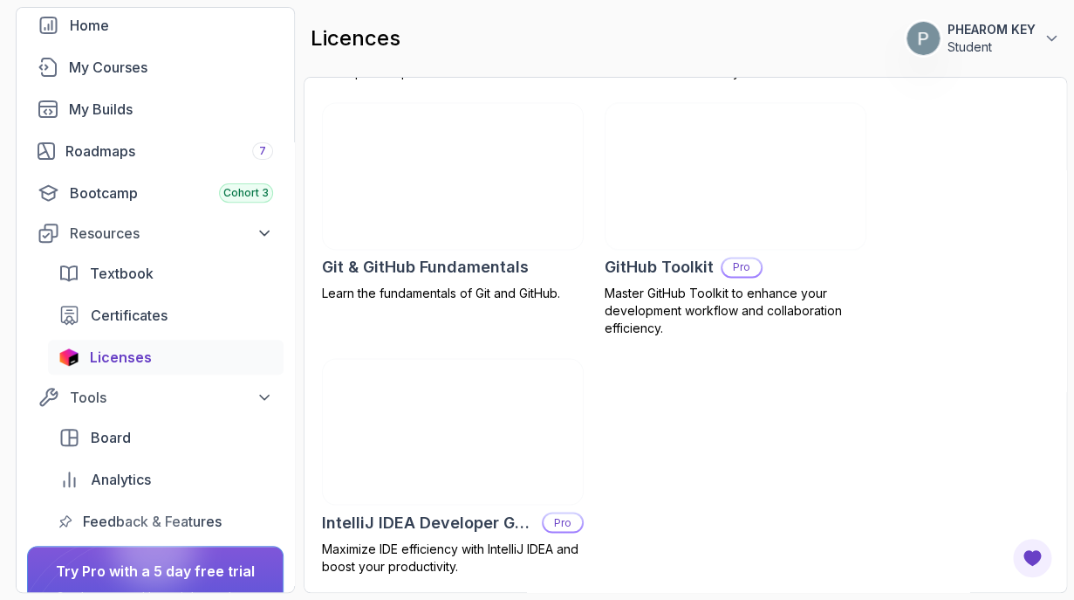
scroll to position [0, 0]
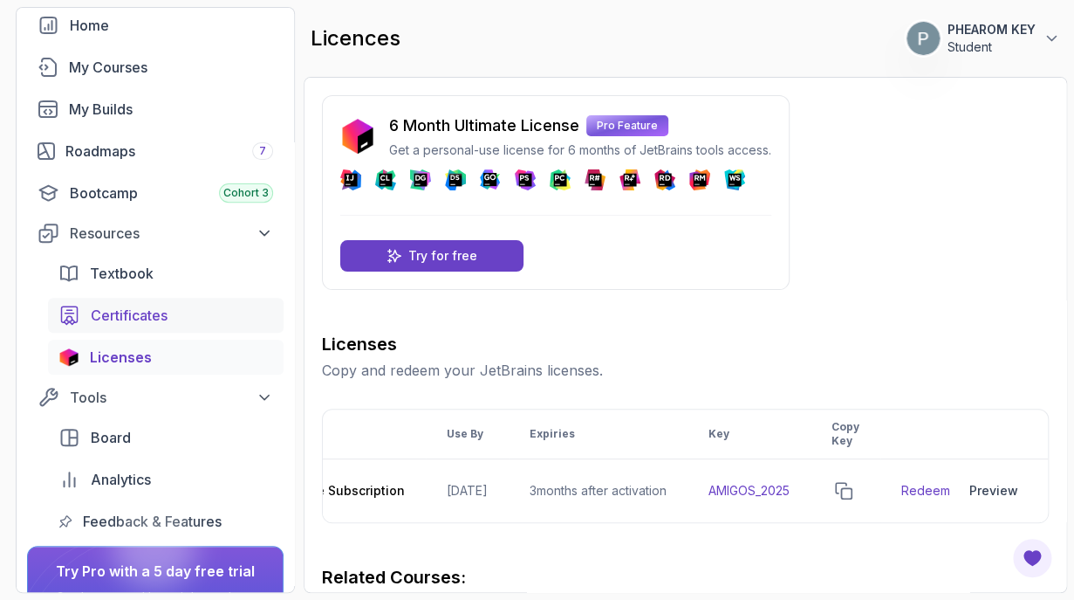
click at [153, 327] on link "Certificates" at bounding box center [166, 315] width 236 height 35
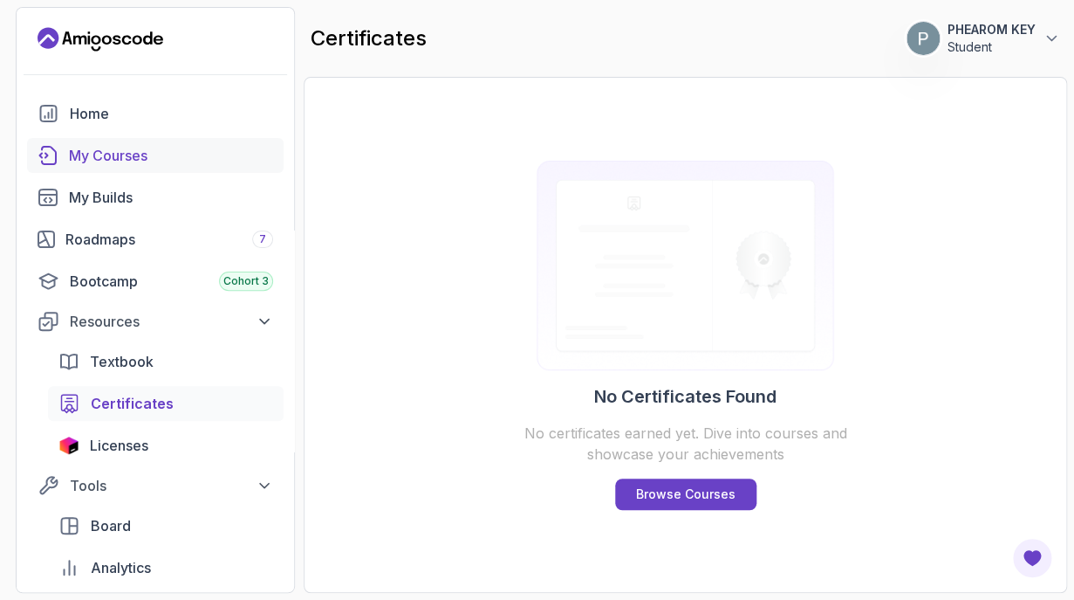
click at [139, 161] on div "My Courses" at bounding box center [171, 155] width 204 height 21
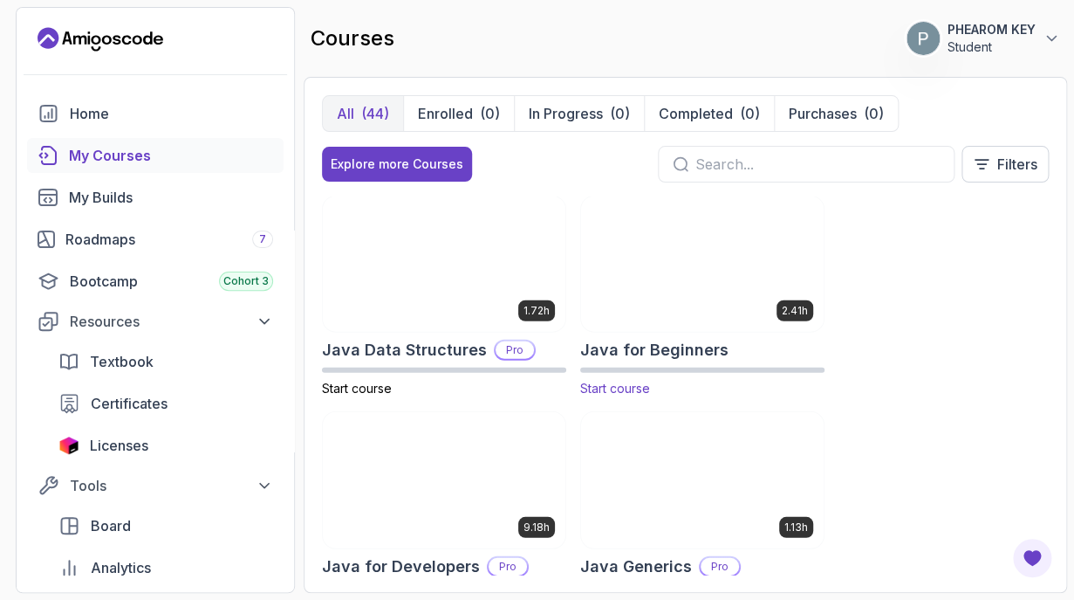
scroll to position [1597, 0]
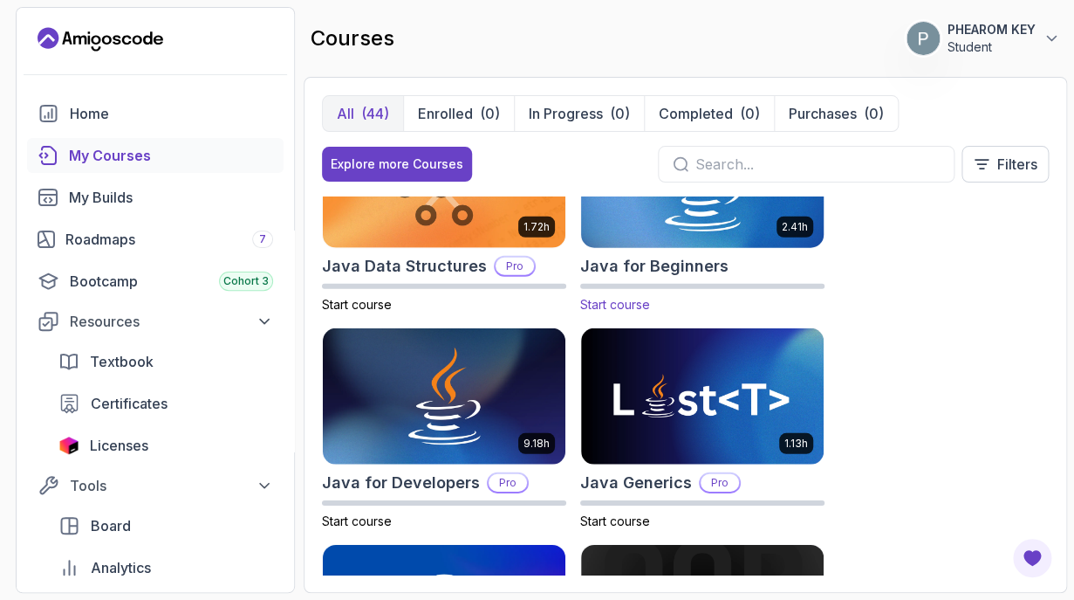
click at [690, 263] on h2 "Java for Beginners" at bounding box center [654, 266] width 148 height 24
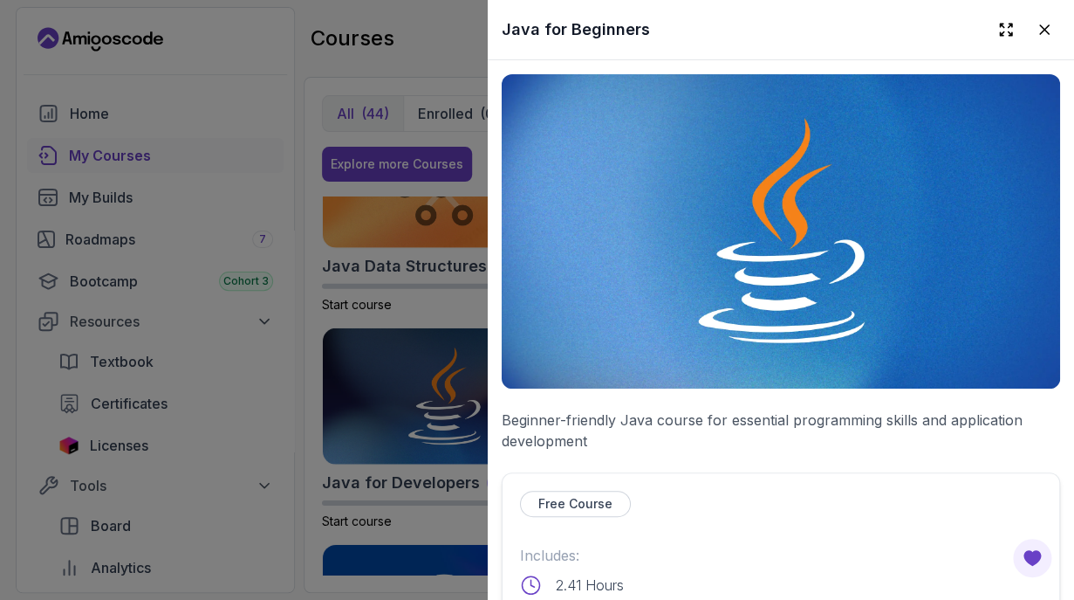
click at [580, 505] on p "Free Course" at bounding box center [575, 503] width 74 height 17
click at [408, 257] on div at bounding box center [537, 300] width 1074 height 600
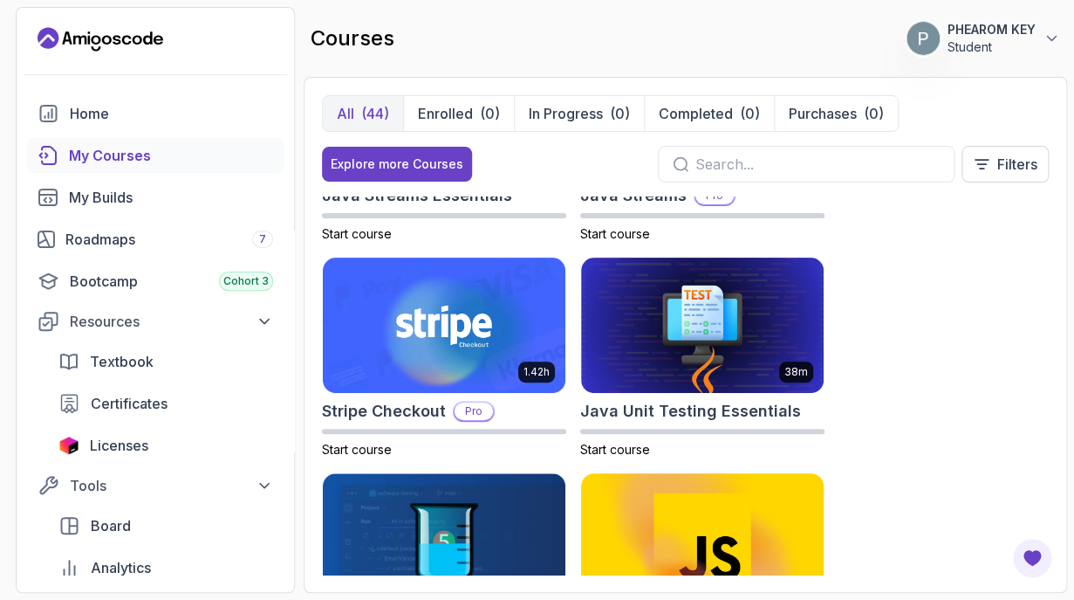
scroll to position [2314, 0]
